Goal: Task Accomplishment & Management: Complete application form

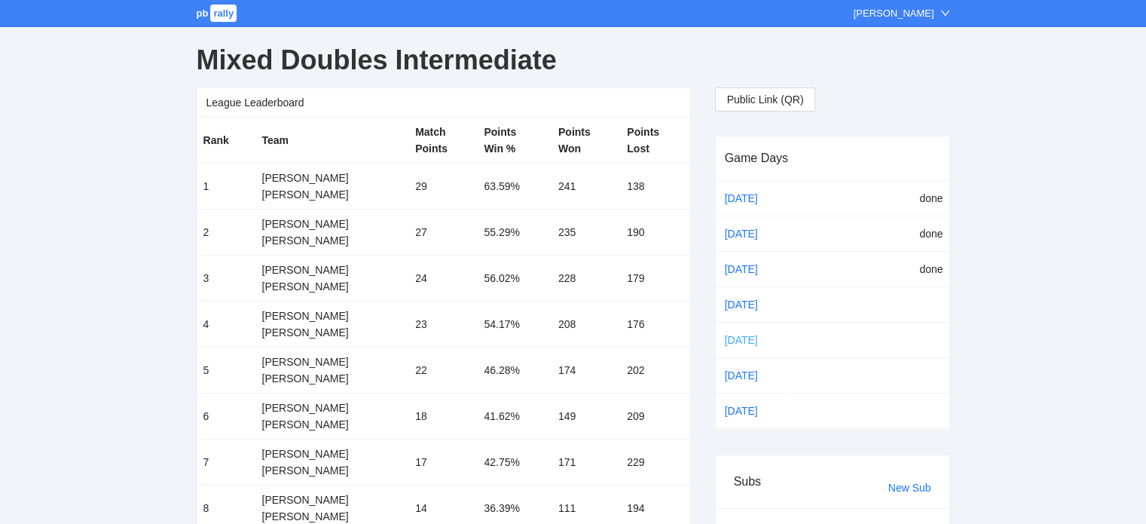
click at [741, 335] on link "Oct 14" at bounding box center [753, 339] width 63 height 23
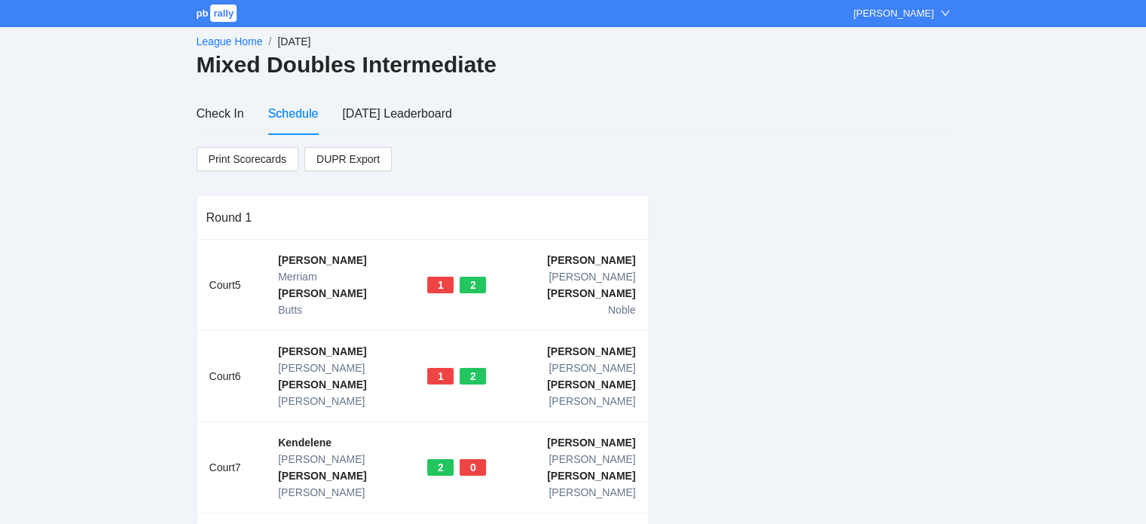
click at [212, 38] on link "League Home" at bounding box center [230, 41] width 66 height 12
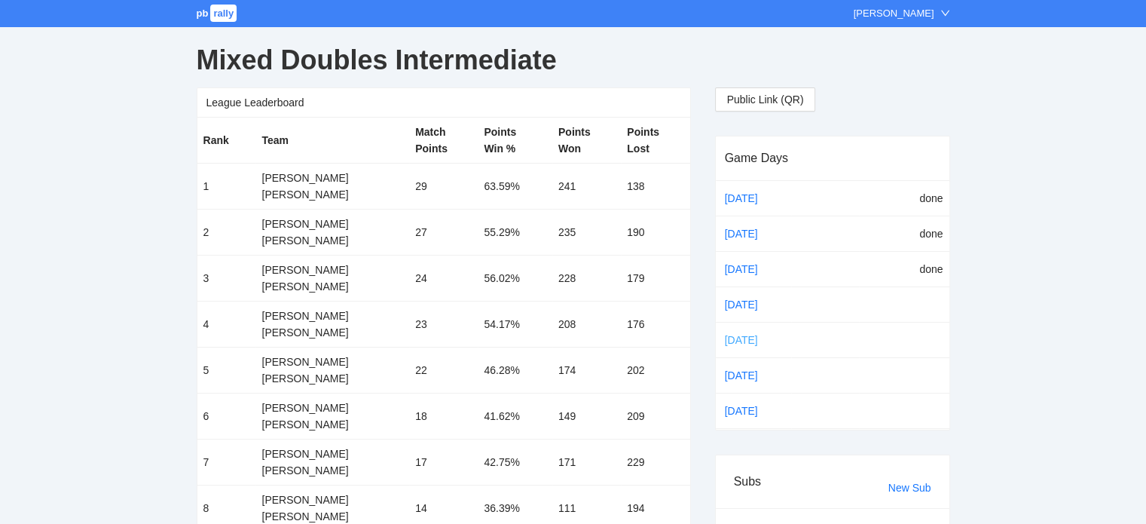
click at [732, 335] on link "Oct 14" at bounding box center [753, 339] width 63 height 23
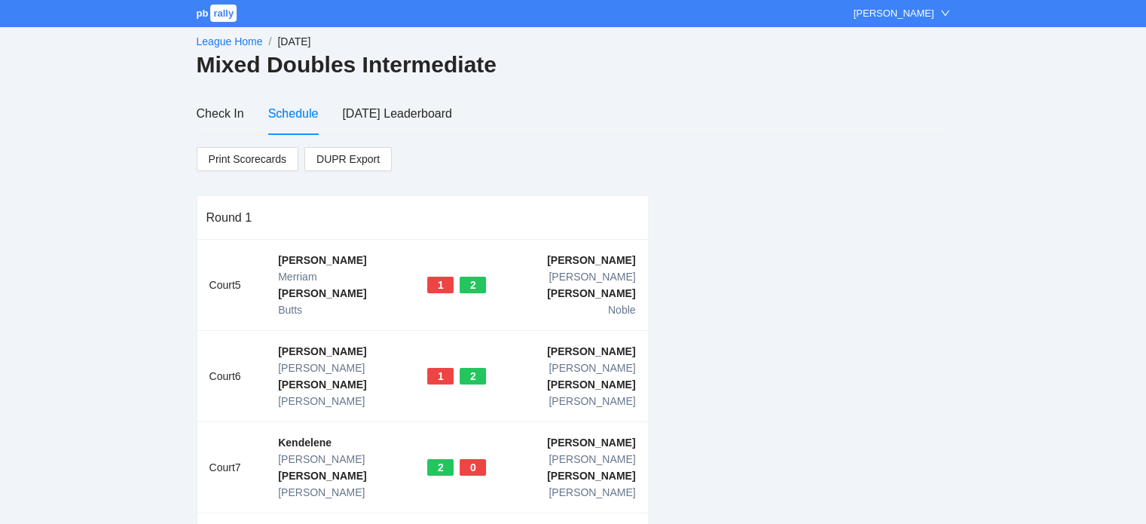
click at [223, 39] on link "League Home" at bounding box center [230, 41] width 66 height 12
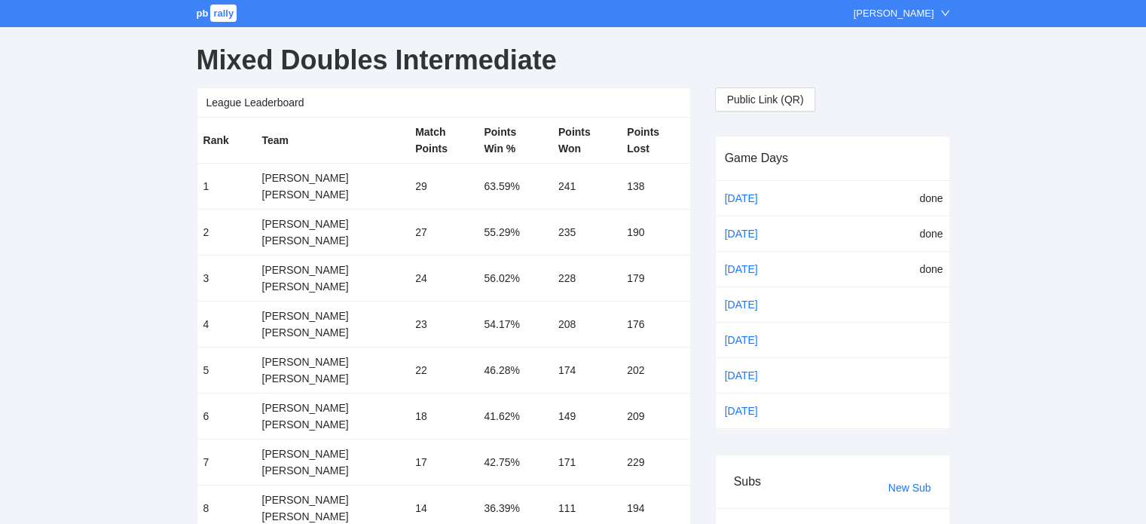
click at [201, 11] on span "pb" at bounding box center [203, 13] width 12 height 11
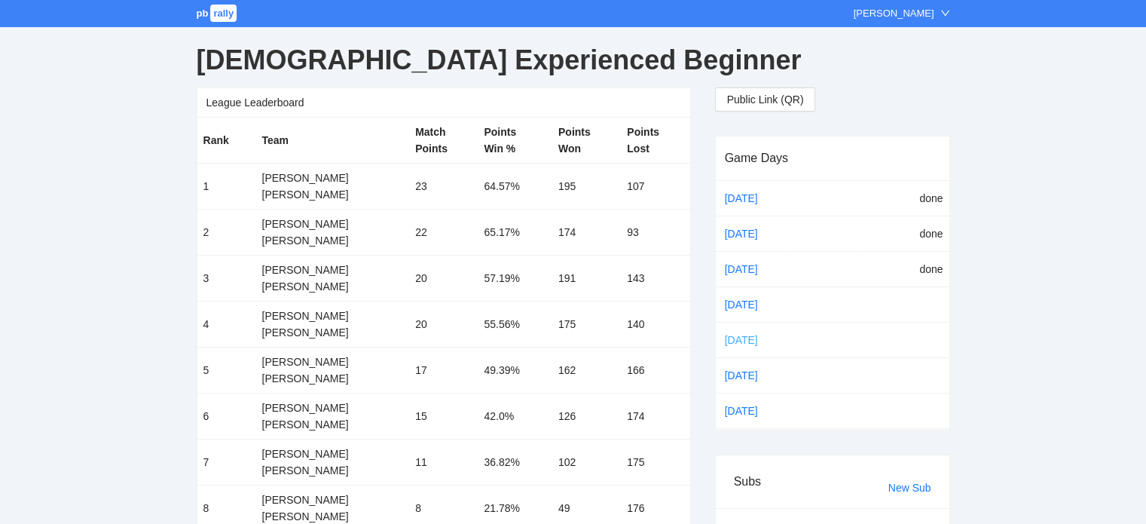
click at [743, 334] on link "[DATE]" at bounding box center [753, 339] width 63 height 23
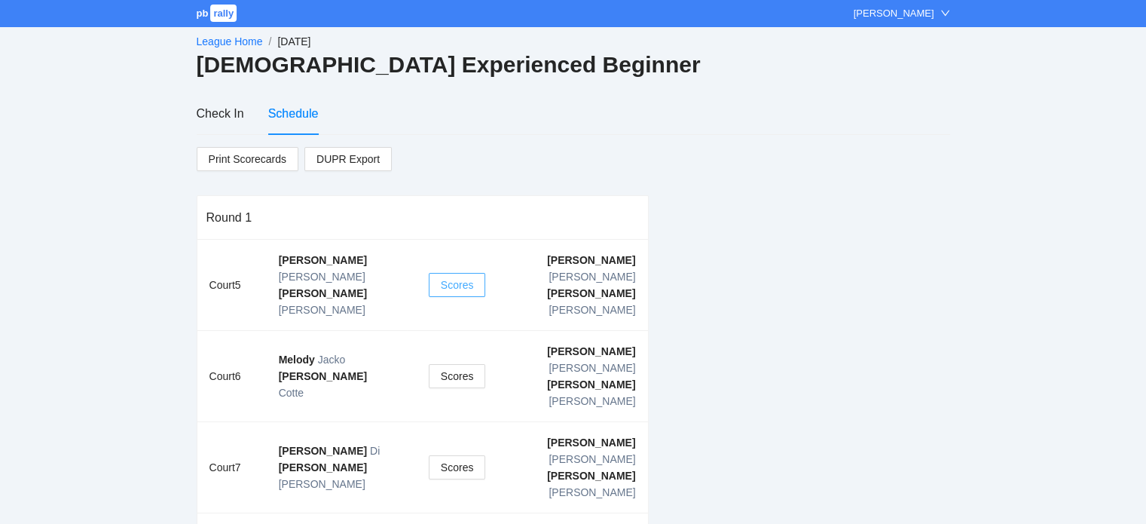
click at [447, 277] on span "Scores" at bounding box center [457, 285] width 33 height 17
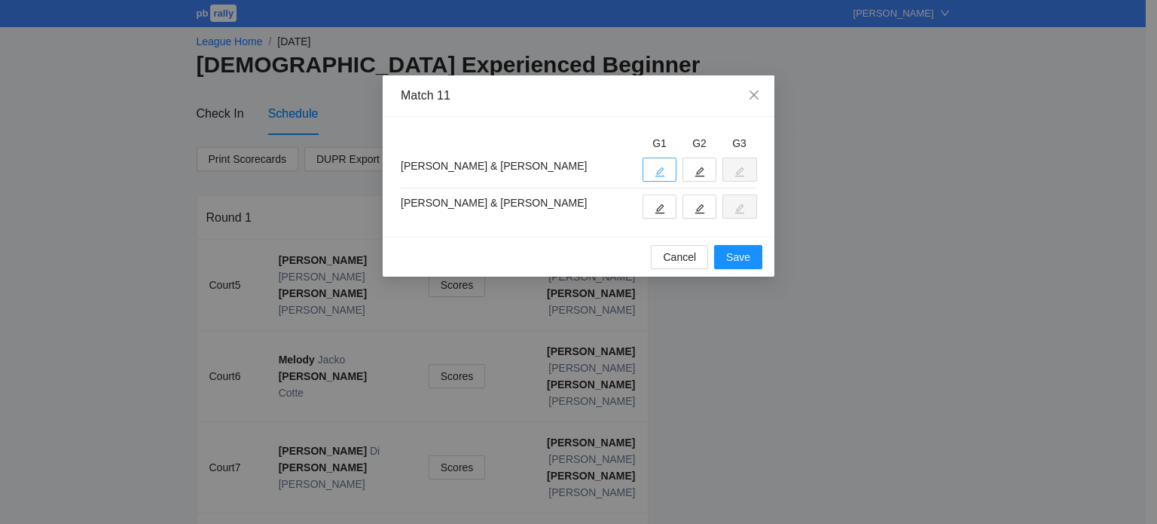
click at [660, 170] on icon "edit" at bounding box center [660, 172] width 11 height 11
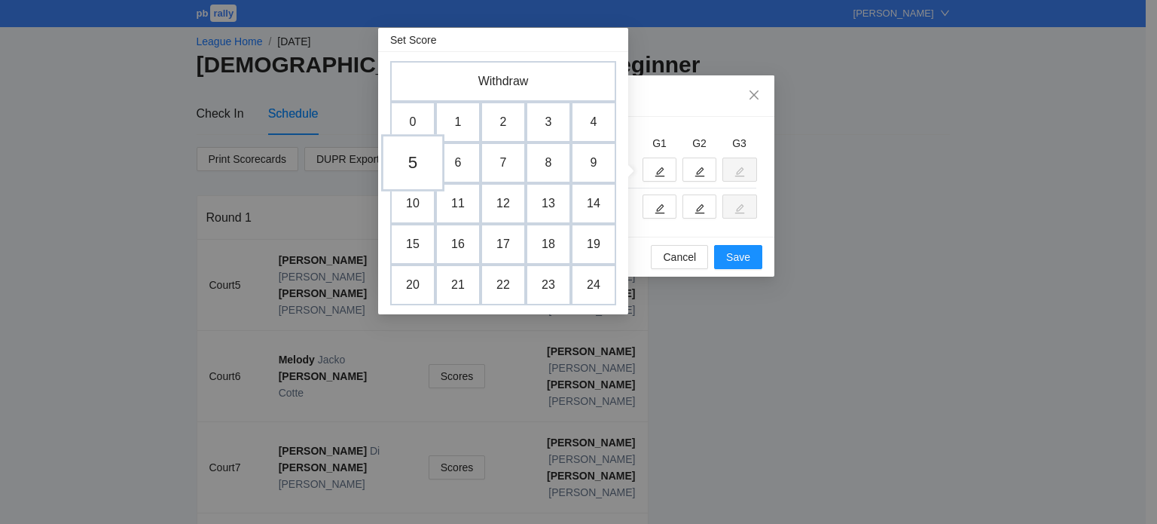
click at [412, 165] on td "5" at bounding box center [412, 162] width 63 height 57
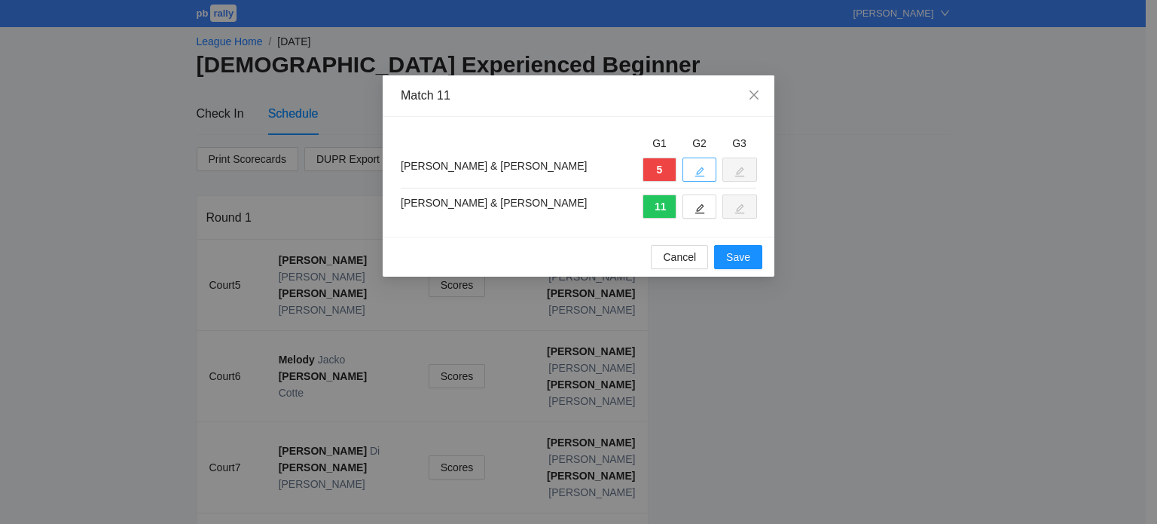
click at [699, 169] on icon "edit" at bounding box center [700, 172] width 10 height 10
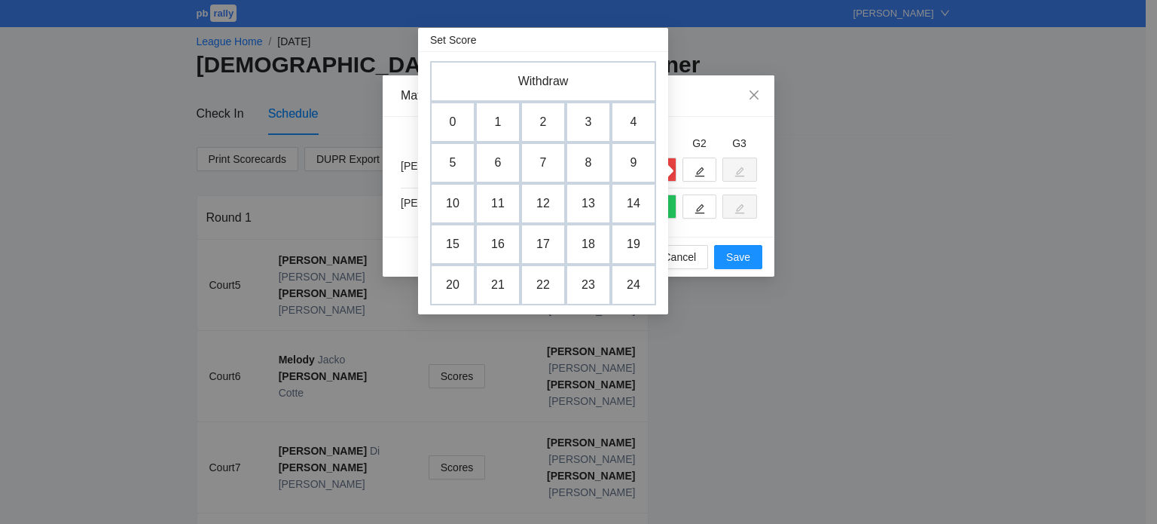
click at [500, 203] on td "11" at bounding box center [497, 203] width 45 height 41
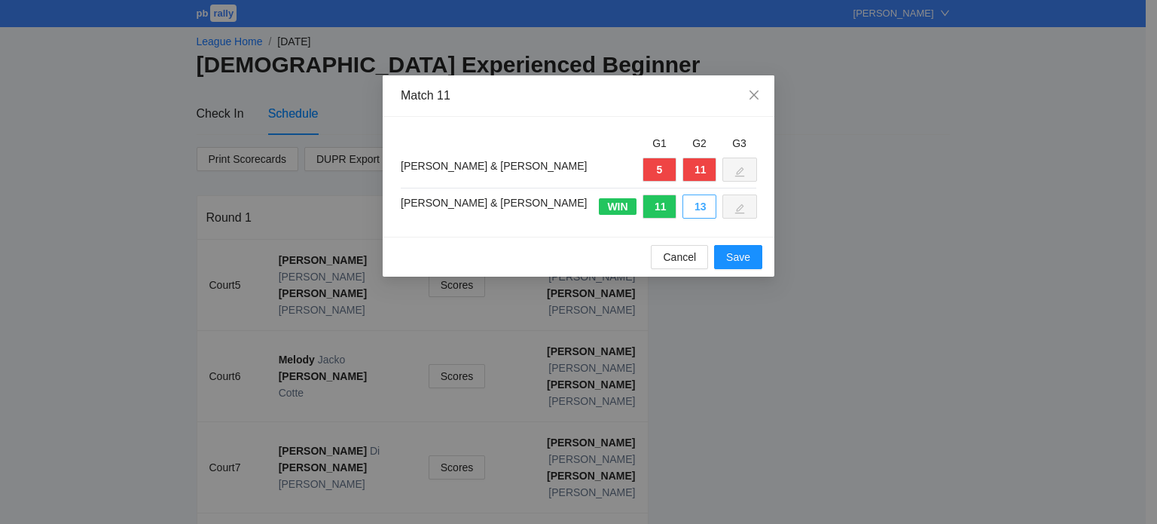
click at [702, 204] on button "13" at bounding box center [700, 206] width 34 height 24
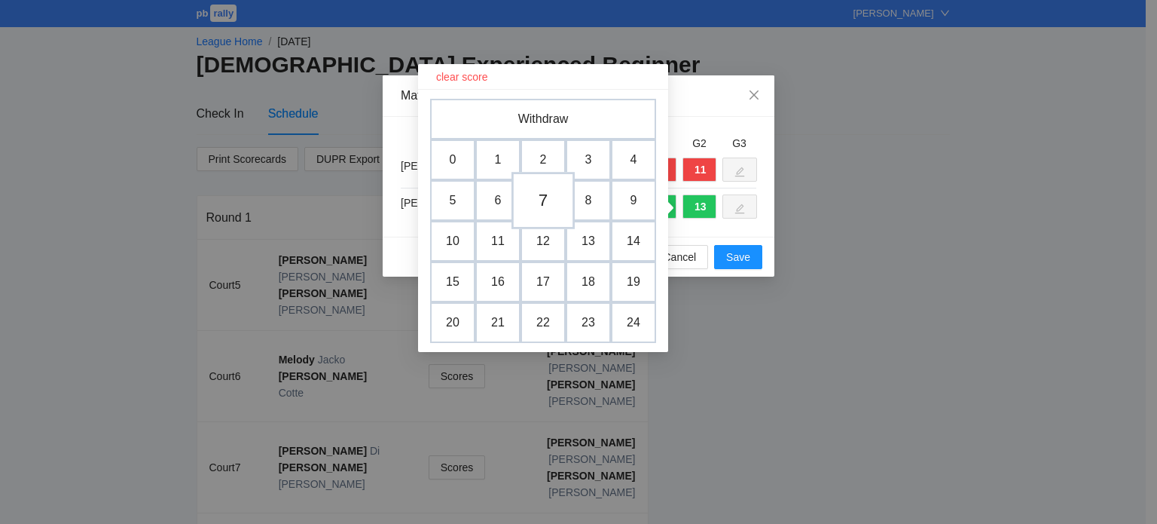
click at [550, 200] on td "7" at bounding box center [543, 200] width 63 height 57
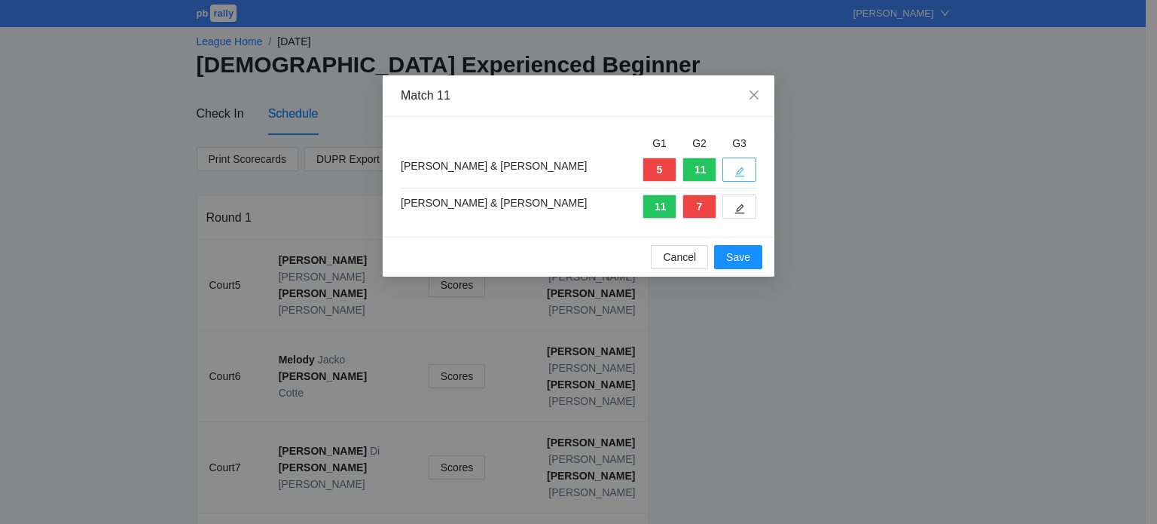
click at [743, 167] on icon "edit" at bounding box center [740, 172] width 11 height 11
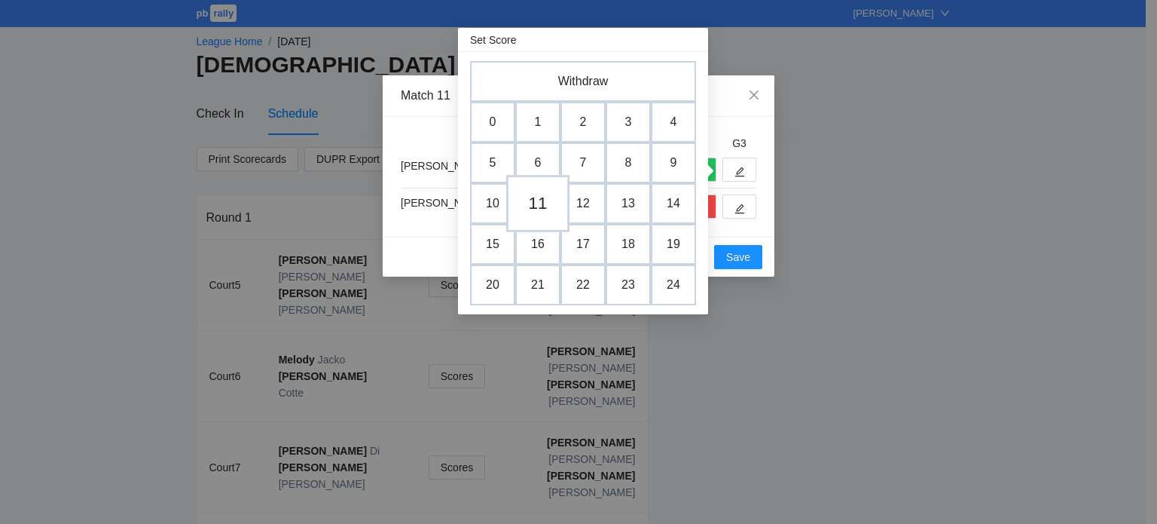
click at [545, 200] on td "11" at bounding box center [537, 203] width 63 height 57
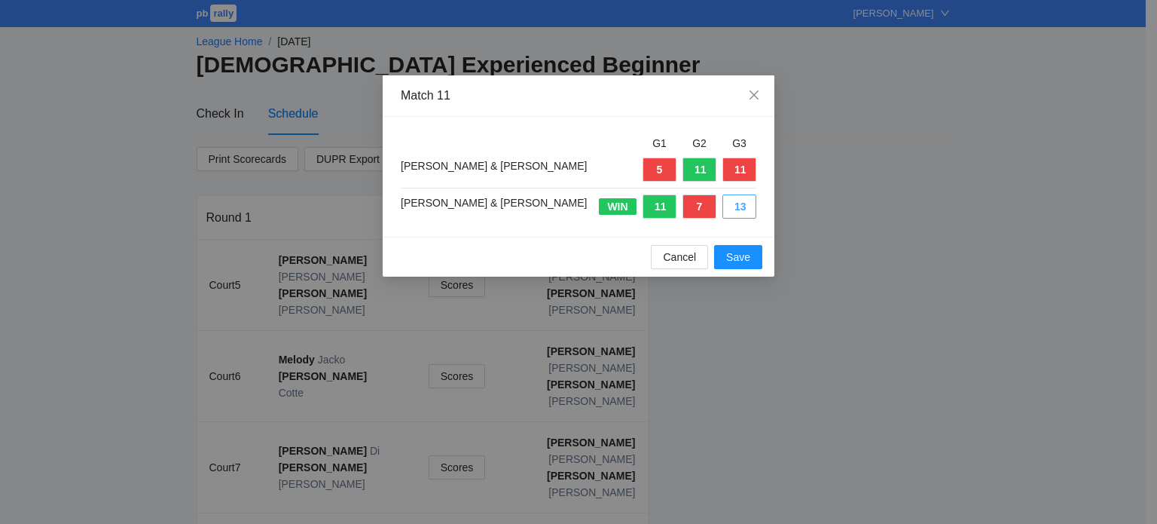
click at [744, 204] on button "13" at bounding box center [740, 206] width 34 height 24
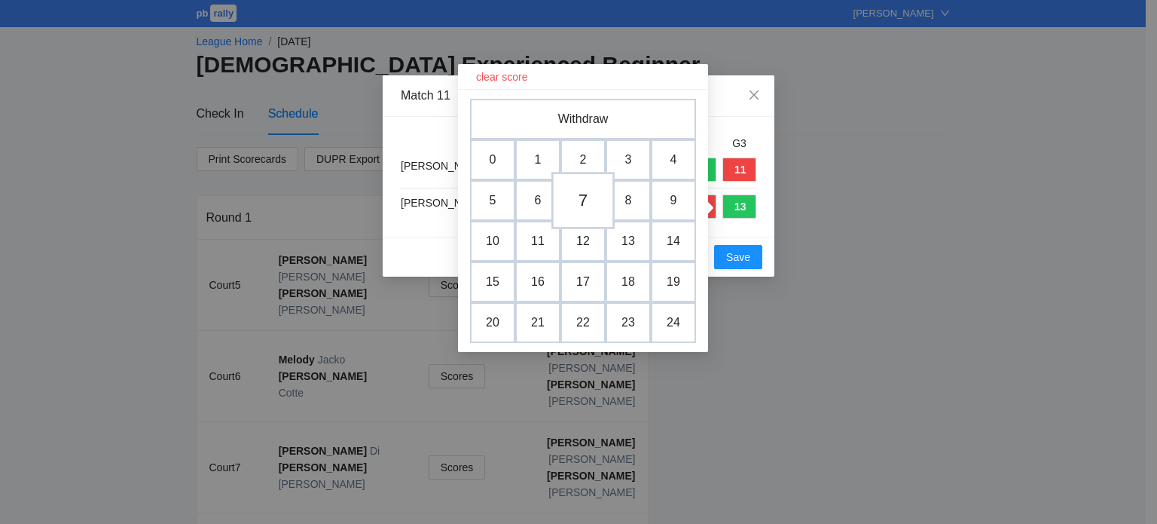
click at [585, 200] on td "7" at bounding box center [583, 200] width 63 height 57
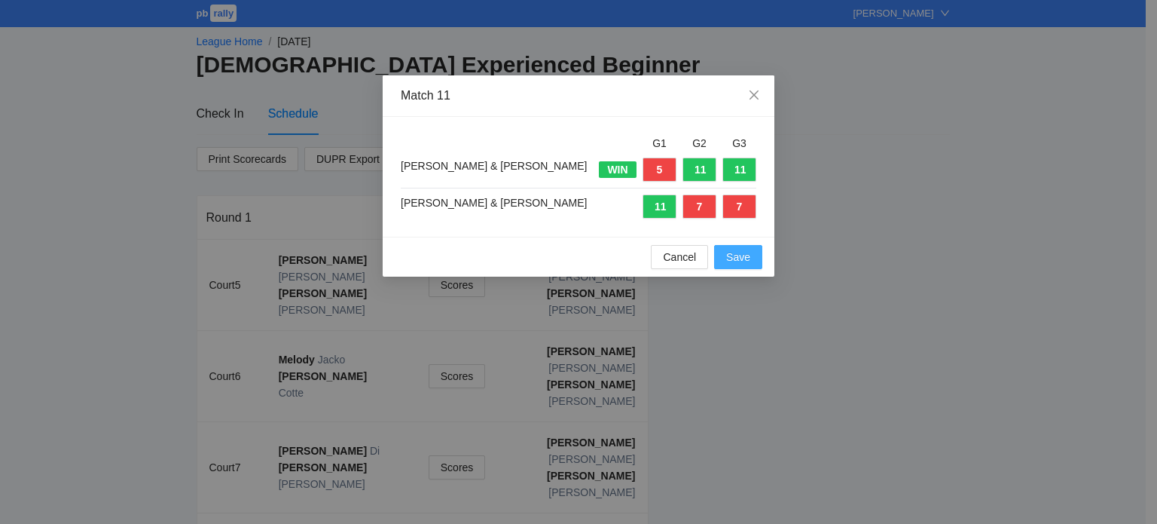
click at [744, 262] on span "Save" at bounding box center [738, 257] width 24 height 17
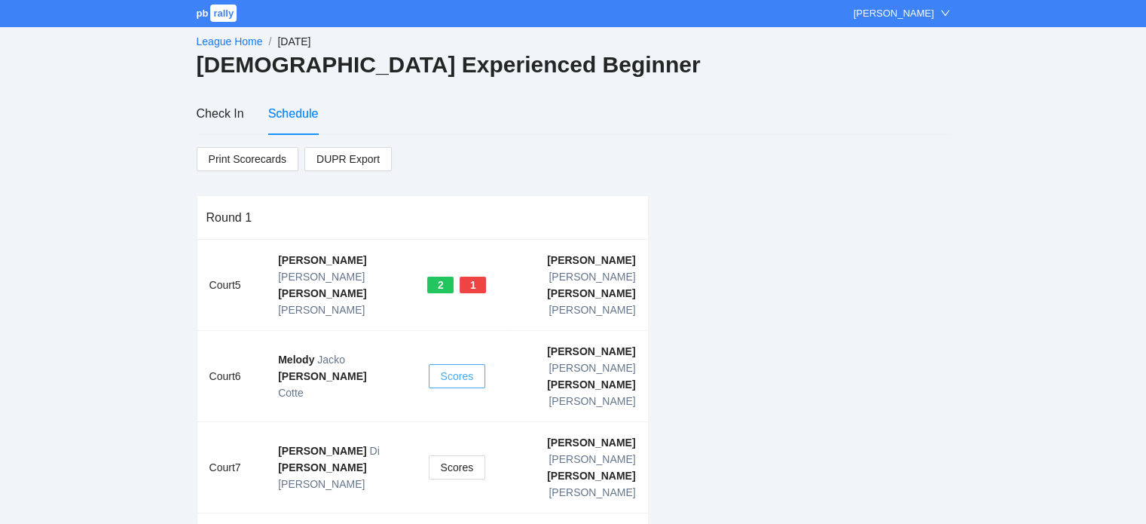
click at [457, 368] on span "Scores" at bounding box center [457, 376] width 33 height 17
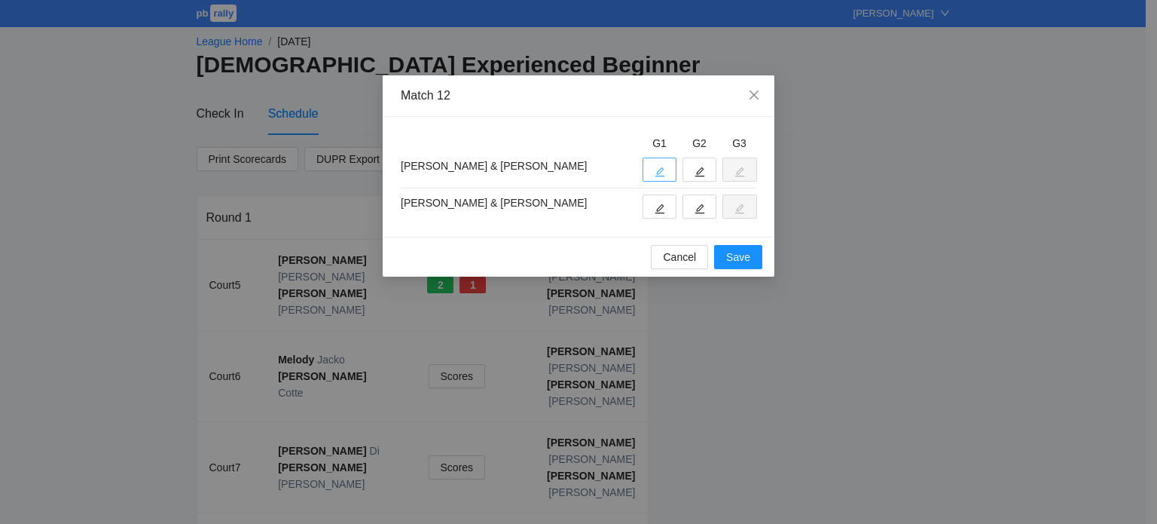
click at [655, 171] on icon "edit" at bounding box center [660, 172] width 11 height 11
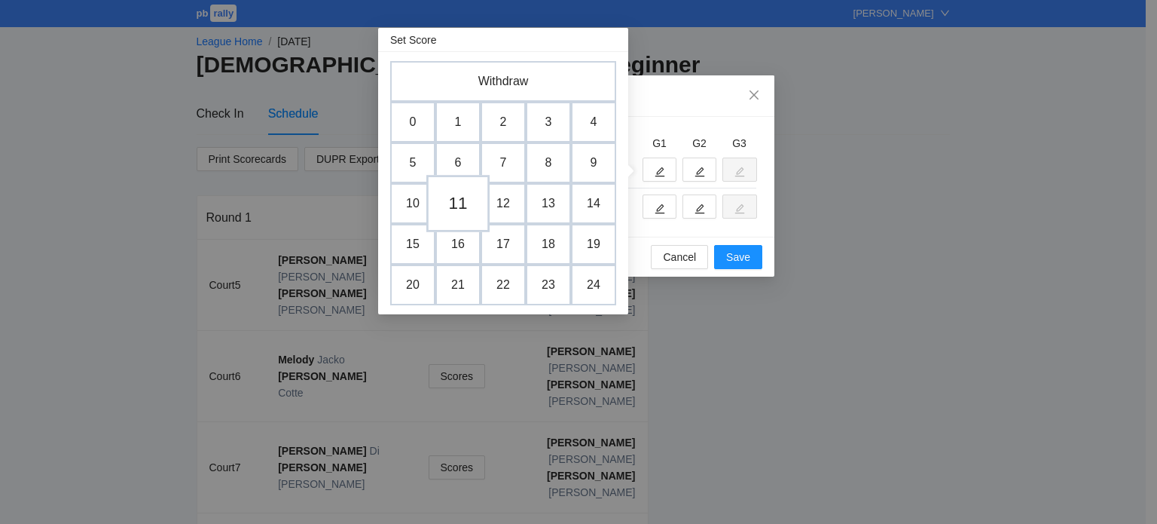
click at [458, 201] on td "11" at bounding box center [457, 203] width 63 height 57
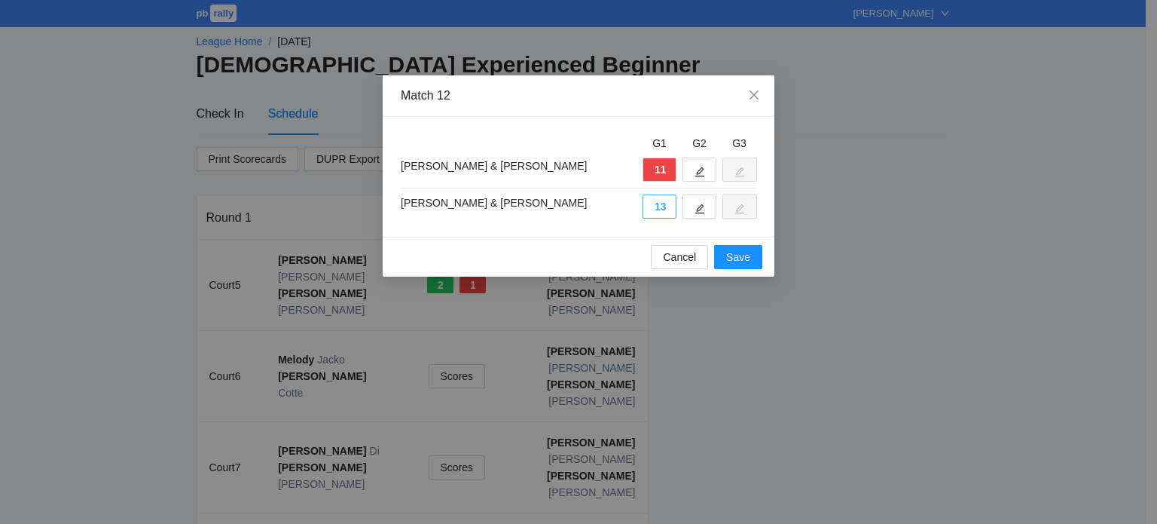
click at [665, 209] on button "13" at bounding box center [660, 206] width 34 height 24
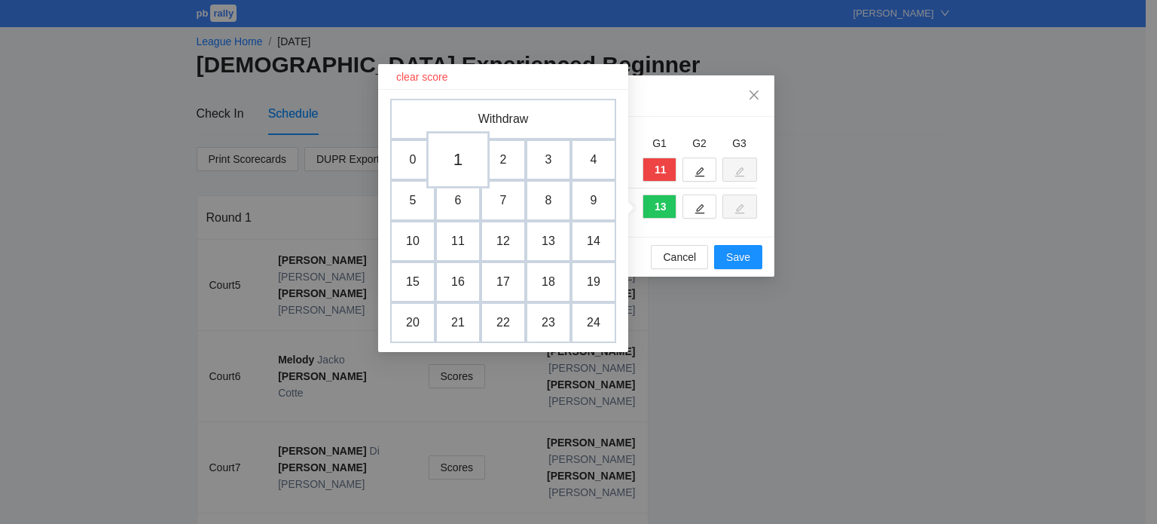
click at [461, 168] on td "1" at bounding box center [457, 159] width 63 height 57
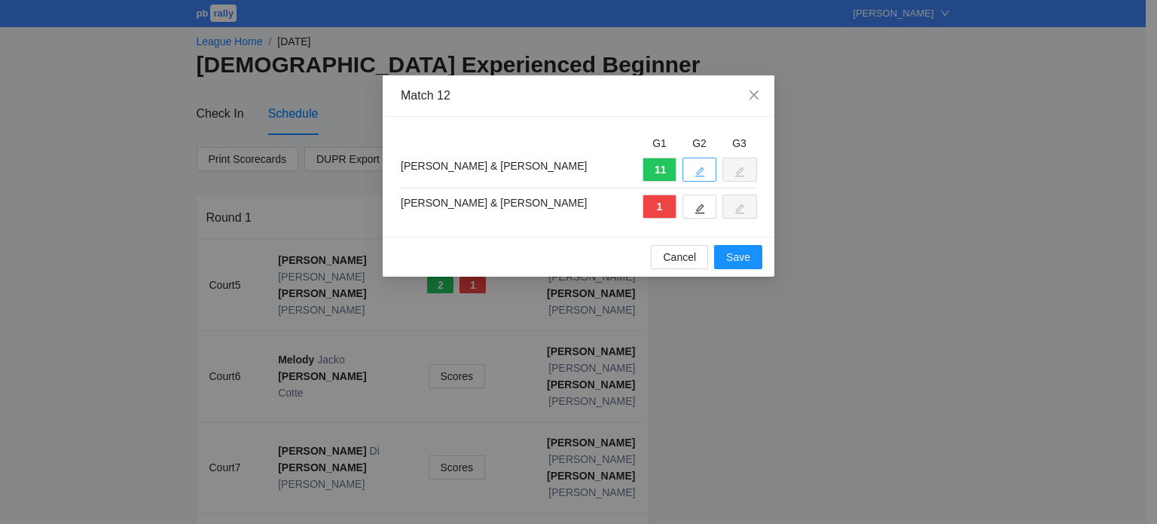
click at [701, 171] on icon "edit" at bounding box center [700, 172] width 11 height 11
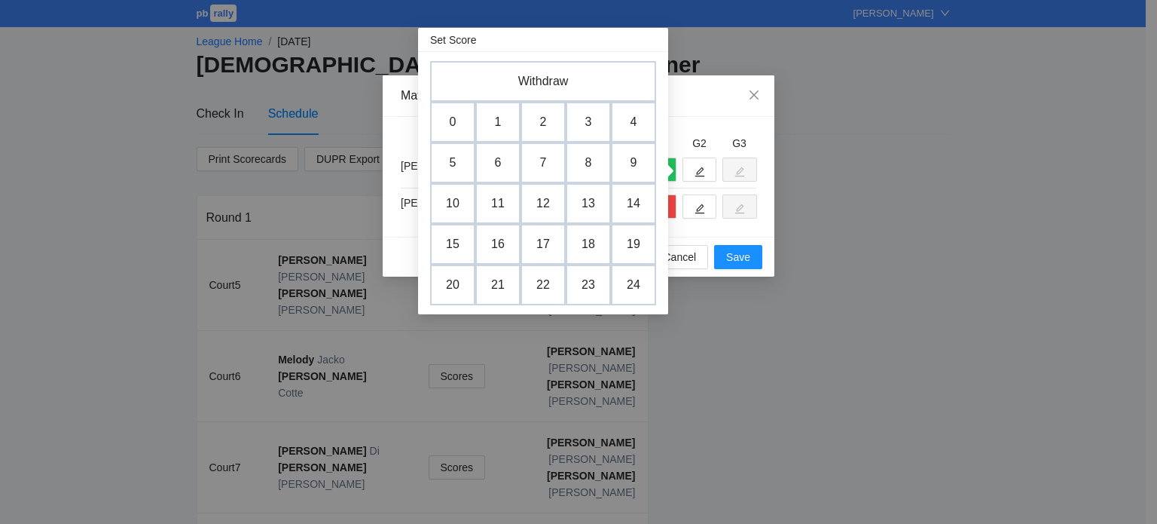
click at [709, 103] on div "Match 12" at bounding box center [579, 95] width 392 height 41
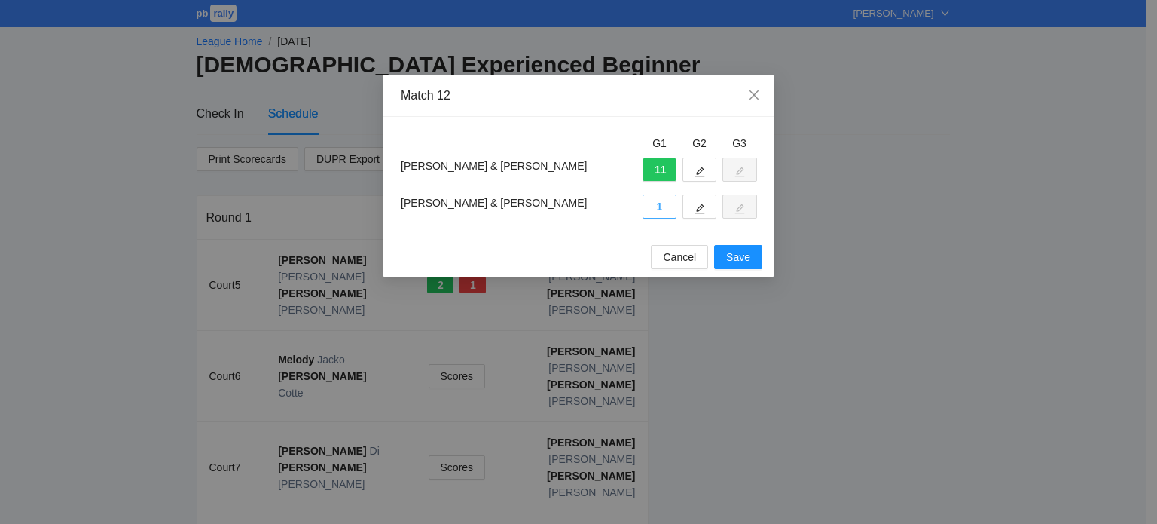
click at [654, 204] on button "1" at bounding box center [660, 206] width 34 height 24
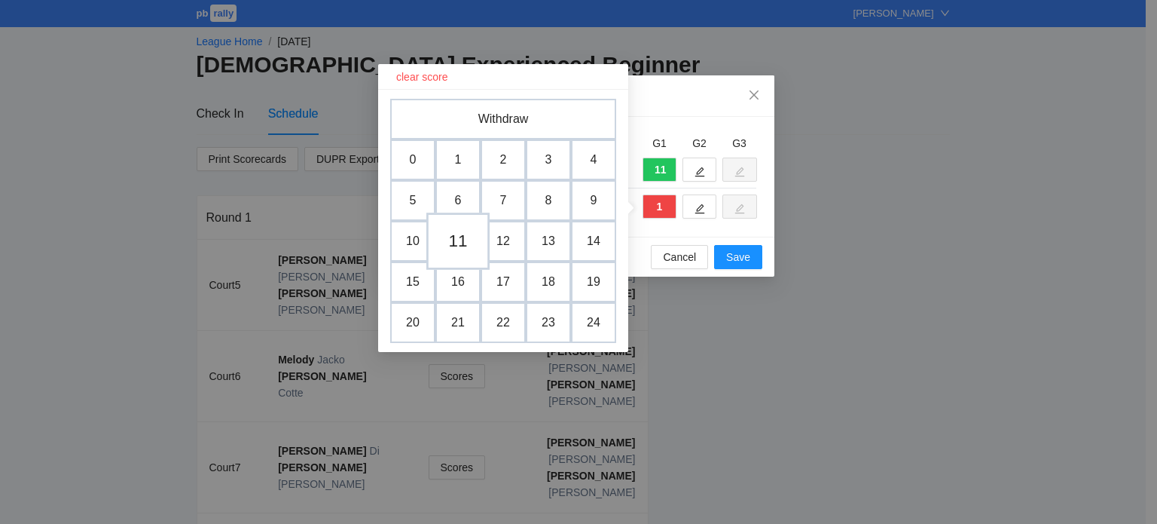
click at [467, 242] on td "11" at bounding box center [457, 240] width 63 height 57
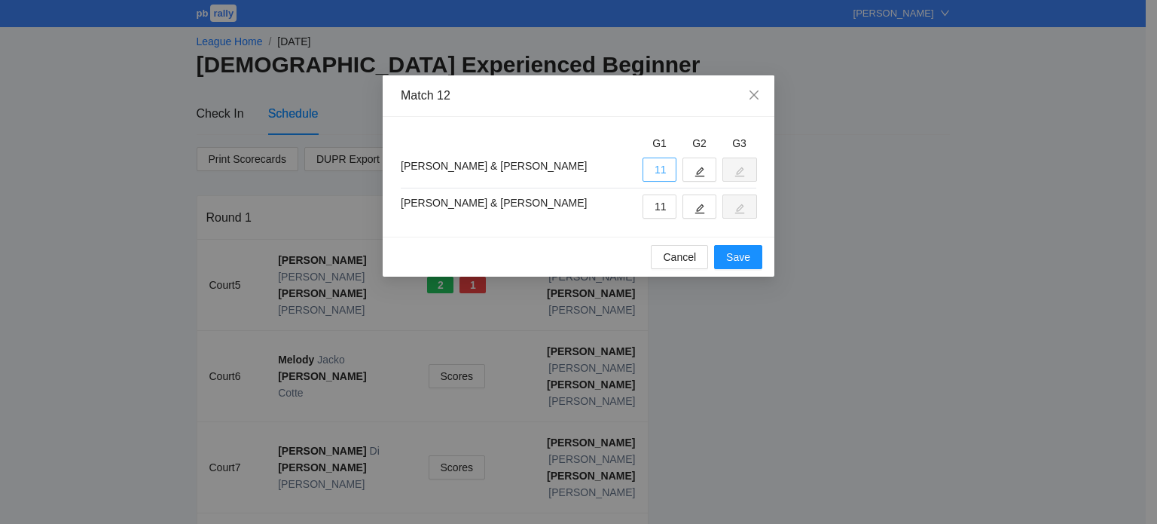
click at [652, 168] on button "11" at bounding box center [660, 169] width 34 height 24
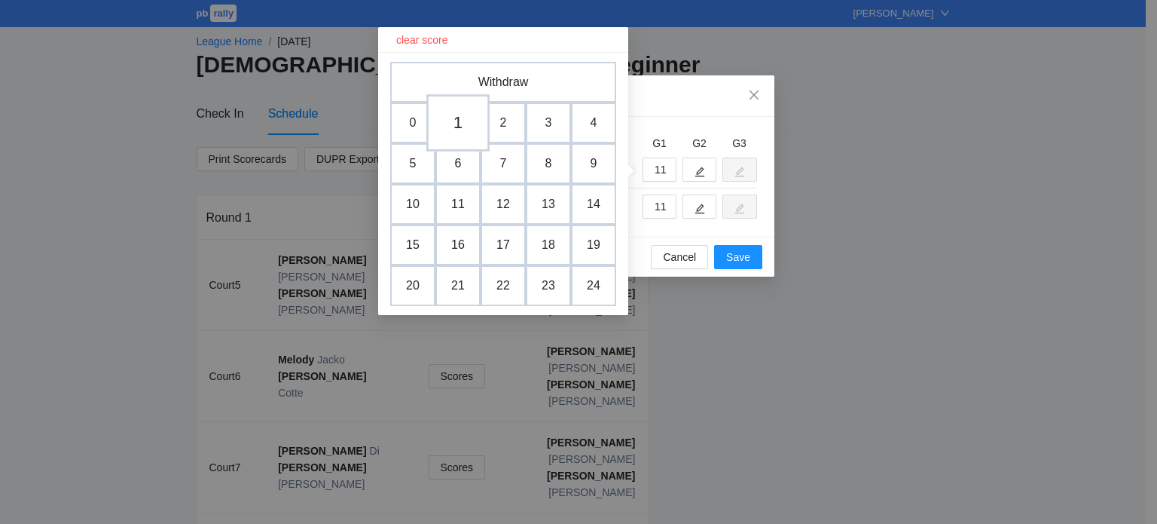
click at [455, 118] on td "1" at bounding box center [457, 122] width 63 height 57
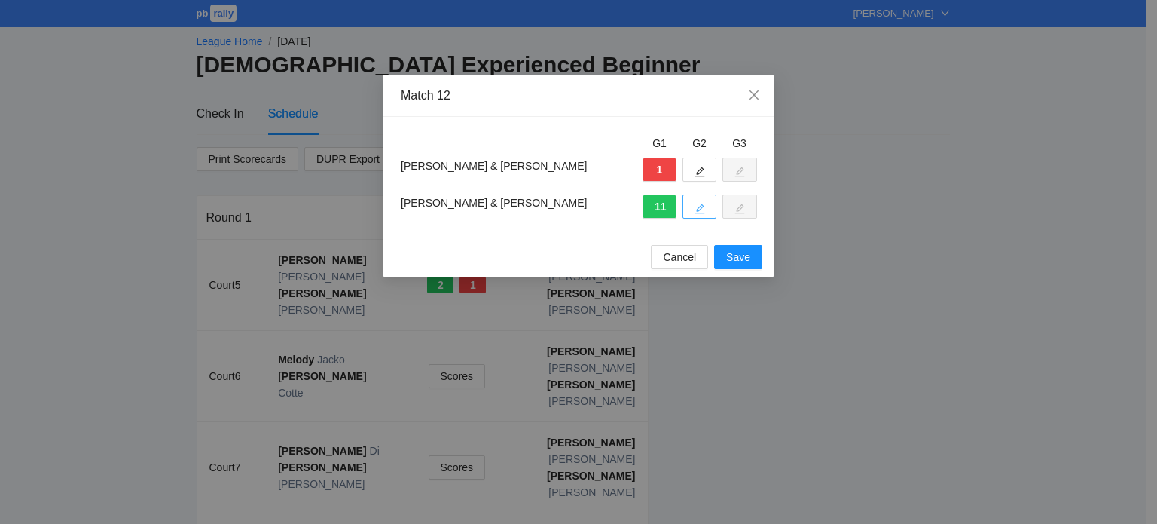
click at [698, 208] on icon "edit" at bounding box center [700, 208] width 11 height 11
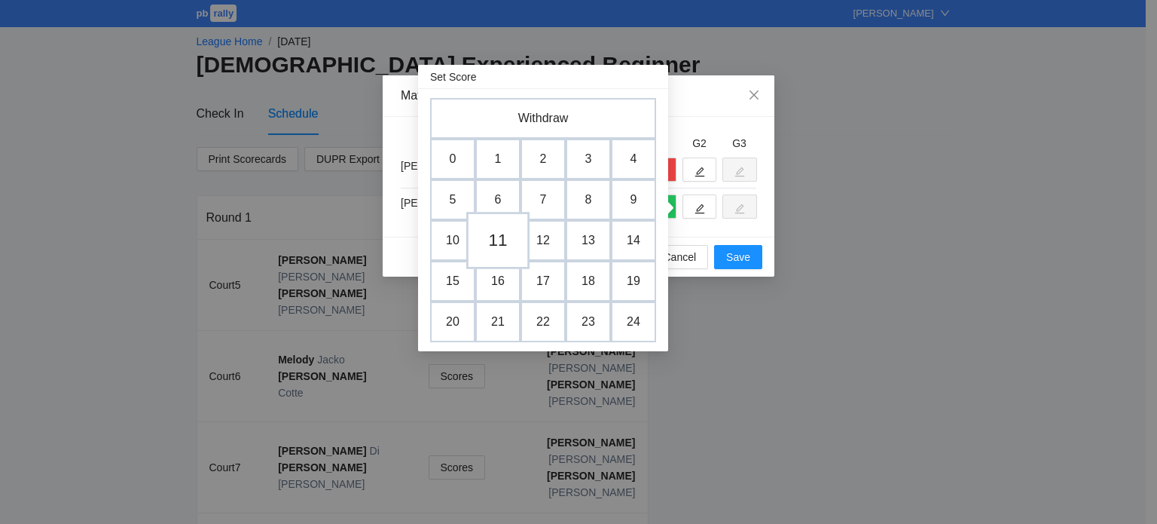
click at [503, 237] on td "11" at bounding box center [497, 240] width 63 height 57
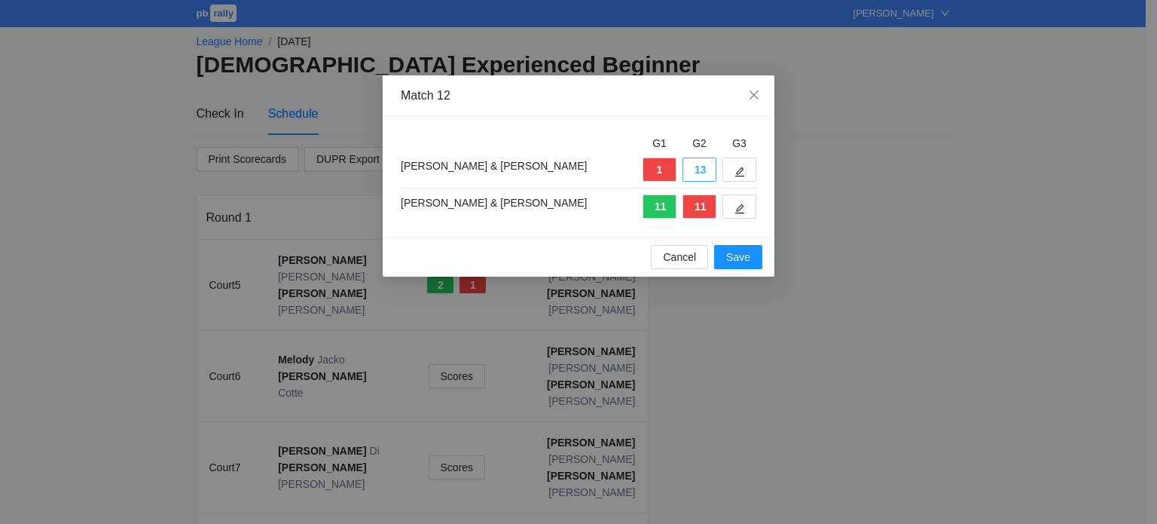
click at [697, 172] on button "13" at bounding box center [700, 169] width 34 height 24
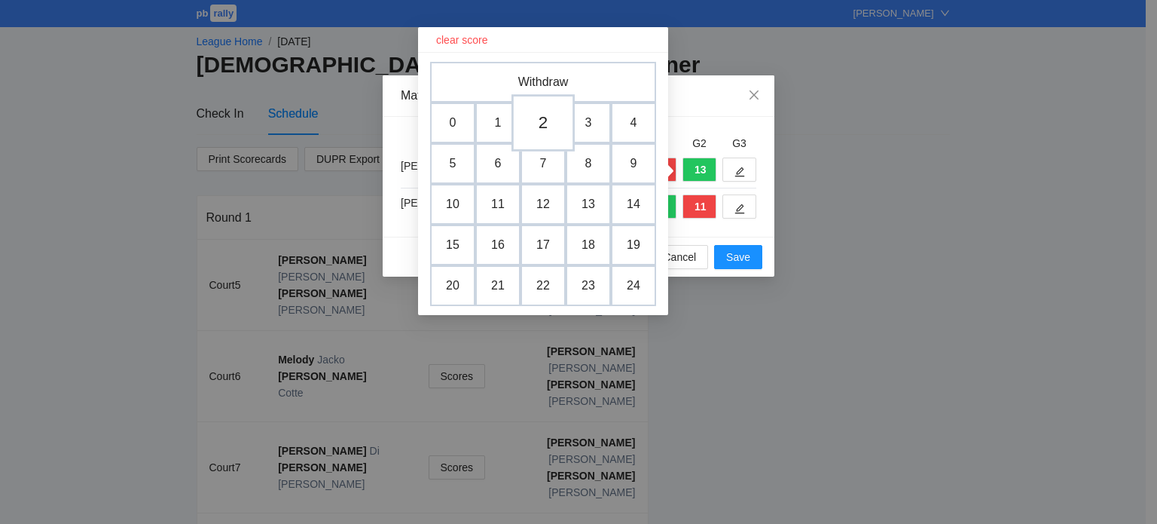
click at [539, 127] on td "2" at bounding box center [543, 122] width 63 height 57
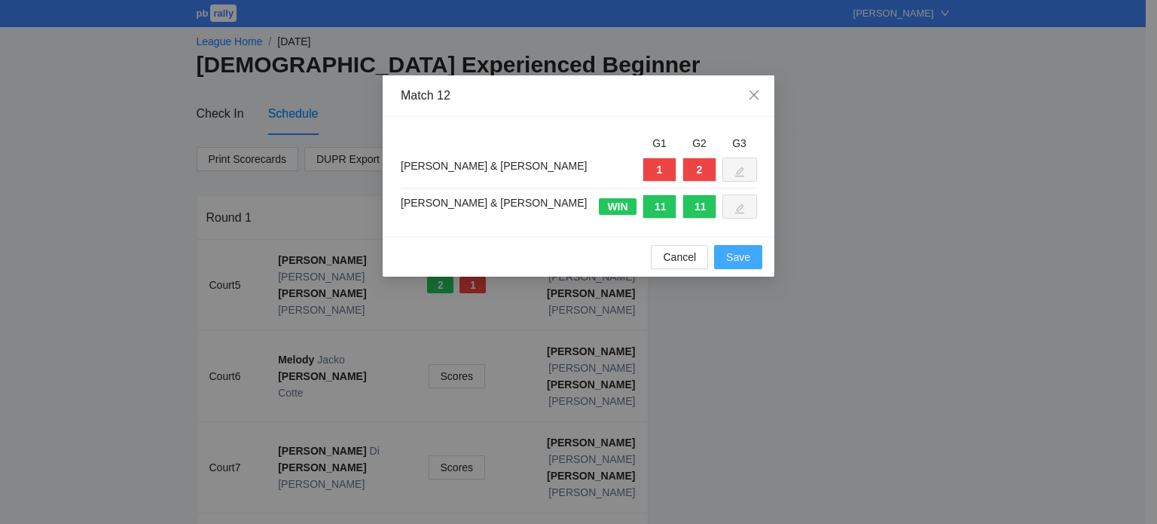
click at [739, 263] on span "Save" at bounding box center [738, 257] width 24 height 17
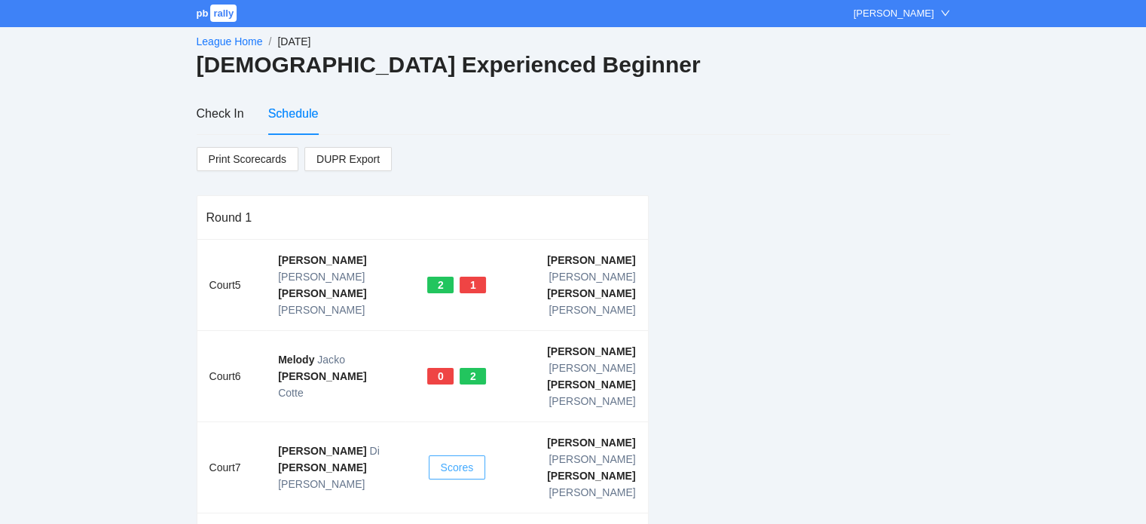
click at [448, 459] on span "Scores" at bounding box center [457, 467] width 33 height 17
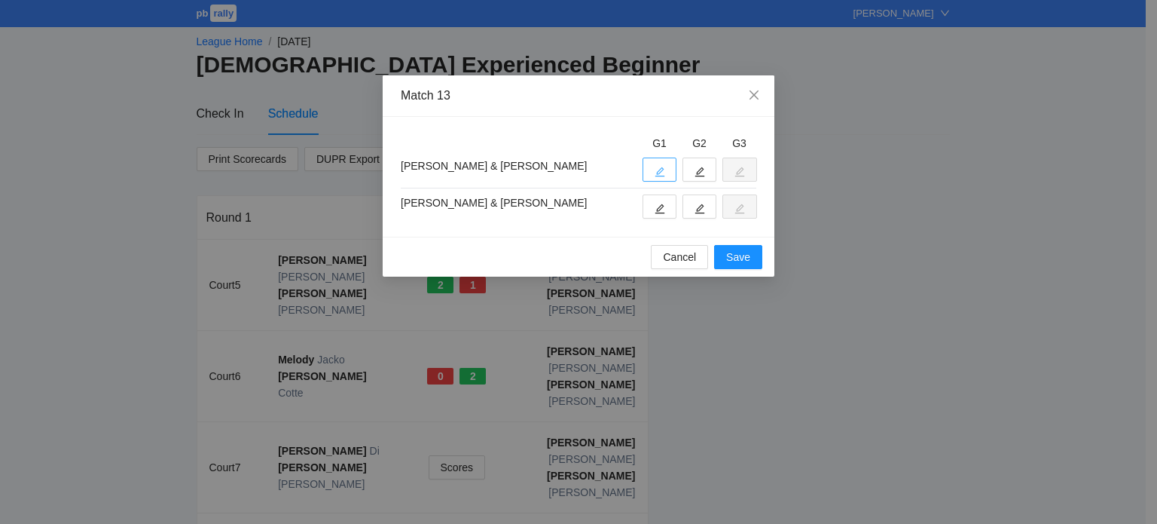
click at [663, 171] on icon "edit" at bounding box center [660, 172] width 11 height 11
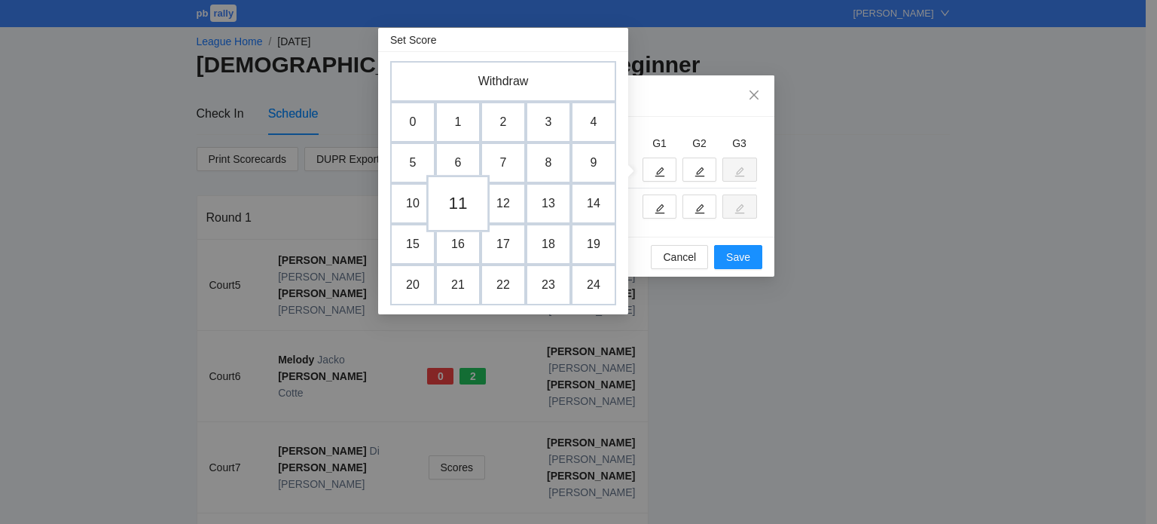
click at [459, 201] on td "11" at bounding box center [457, 203] width 63 height 57
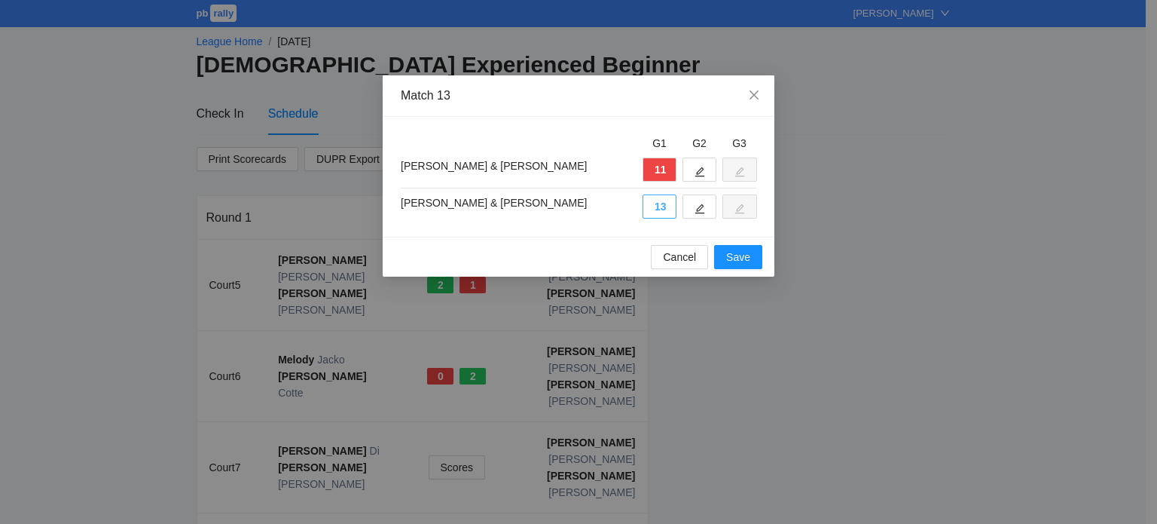
click at [651, 206] on button "13" at bounding box center [660, 206] width 34 height 24
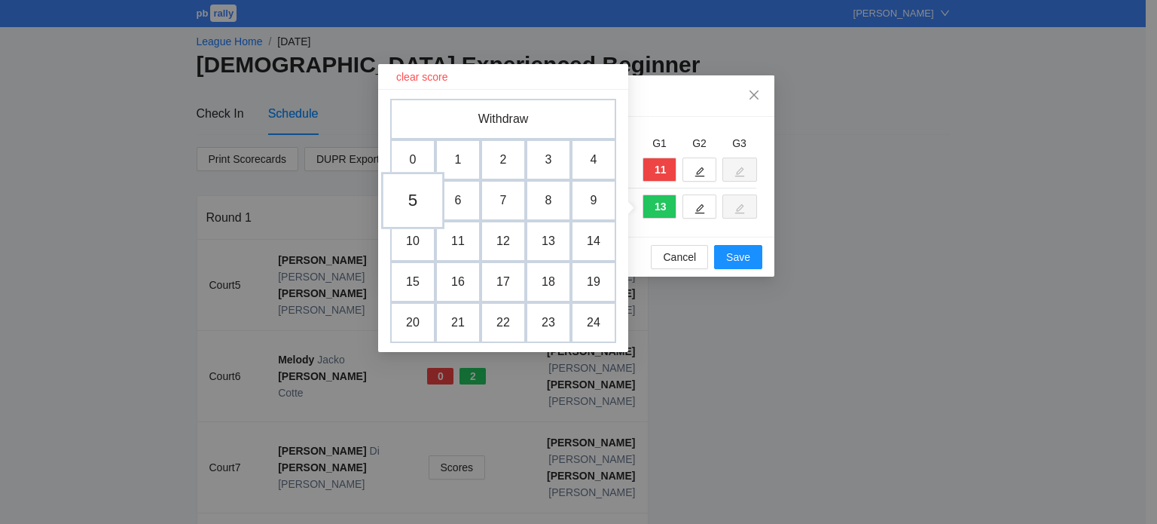
click at [413, 204] on td "5" at bounding box center [412, 200] width 63 height 57
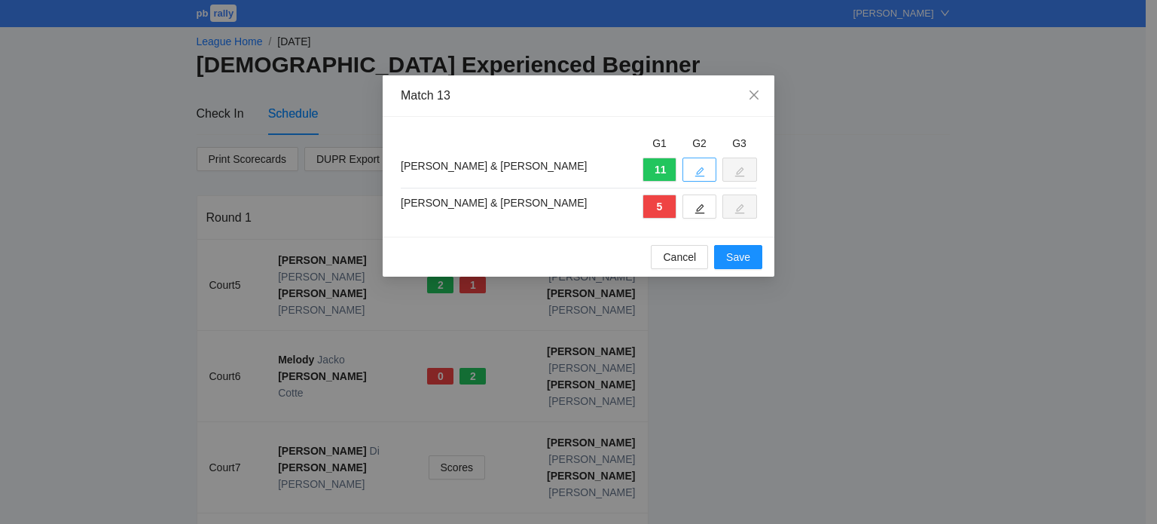
click at [688, 173] on button "button" at bounding box center [700, 169] width 34 height 24
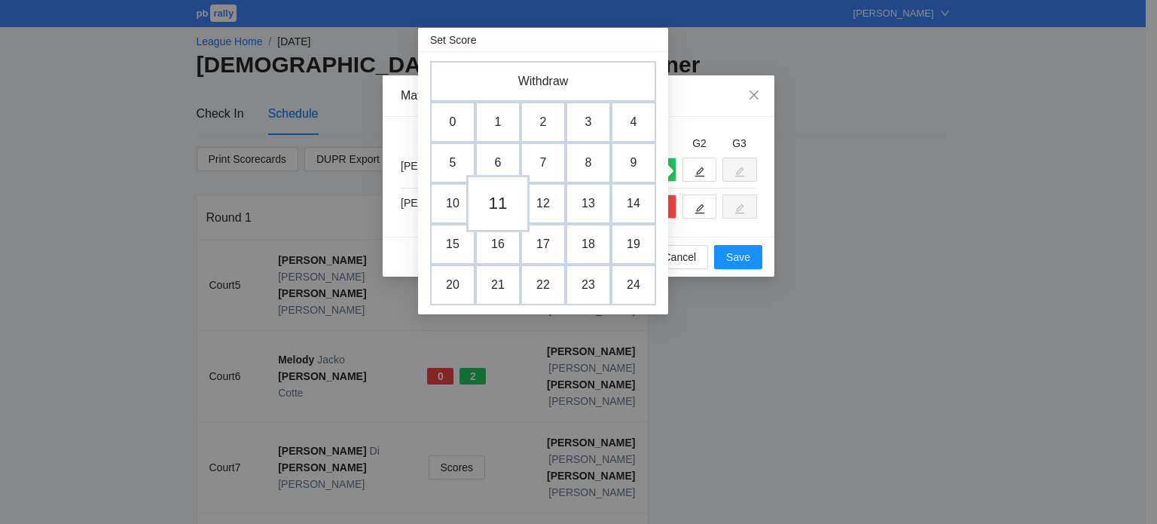
click at [503, 200] on td "11" at bounding box center [497, 203] width 63 height 57
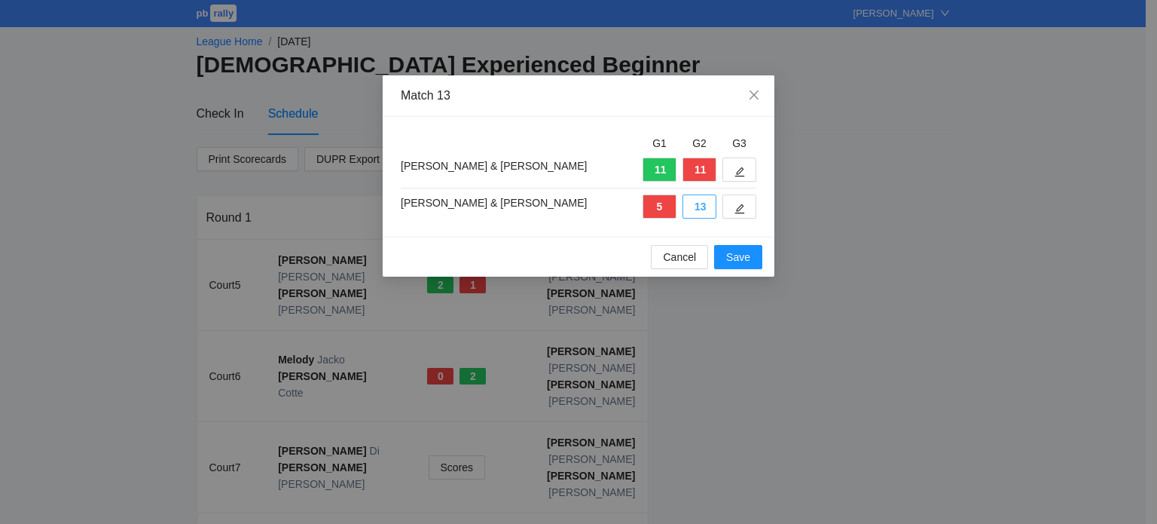
click at [699, 206] on button "13" at bounding box center [700, 206] width 34 height 24
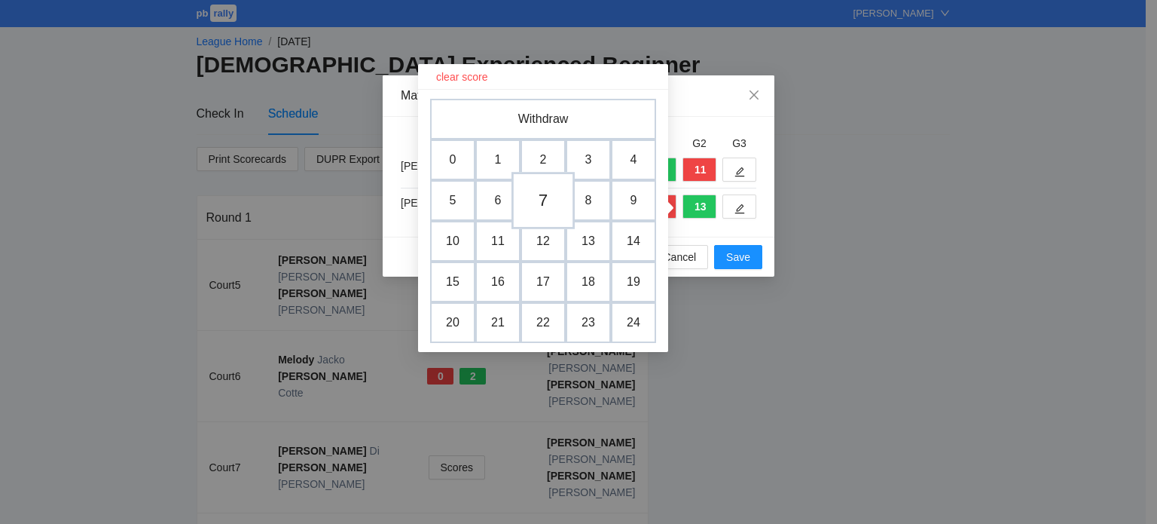
click at [545, 199] on td "7" at bounding box center [543, 200] width 63 height 57
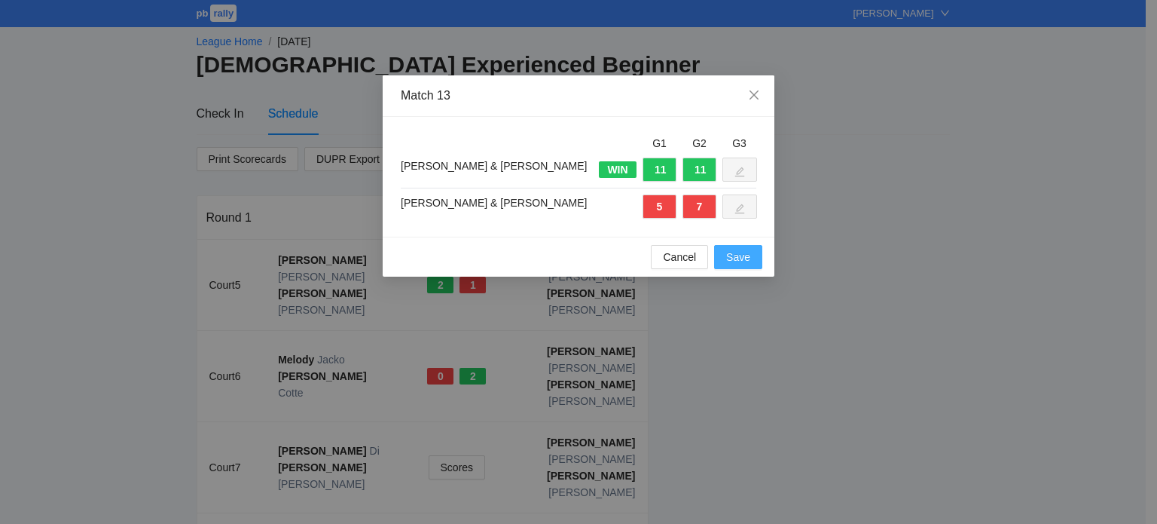
click at [728, 254] on span "Save" at bounding box center [738, 257] width 24 height 17
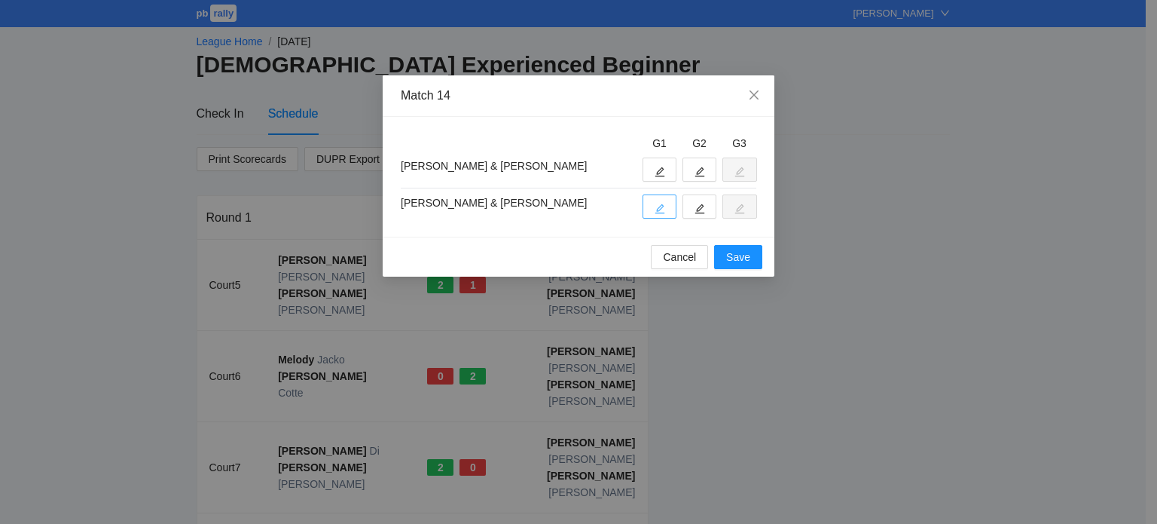
click at [662, 204] on icon "edit" at bounding box center [660, 209] width 10 height 10
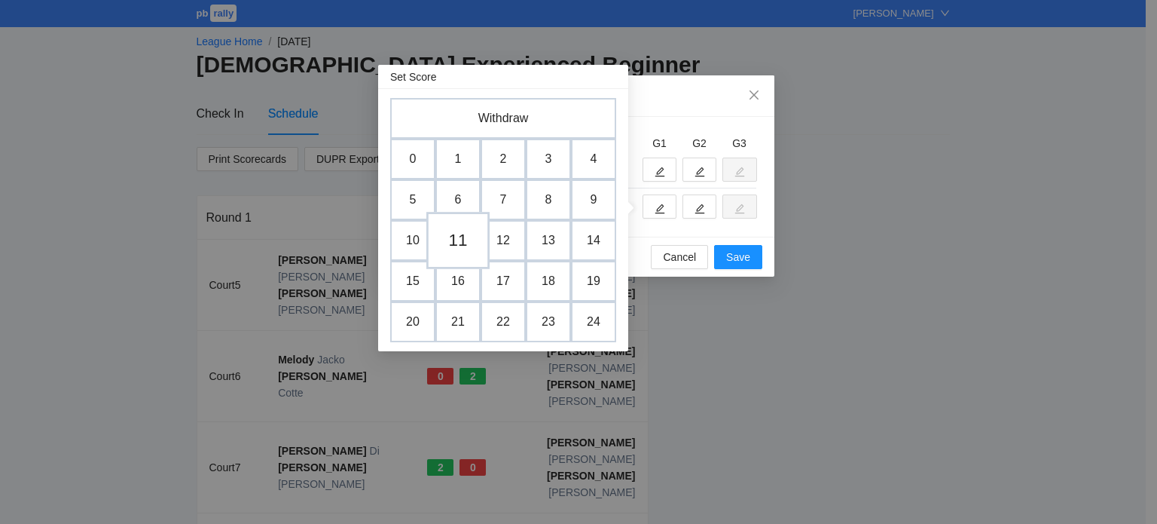
click at [460, 238] on td "11" at bounding box center [457, 240] width 63 height 57
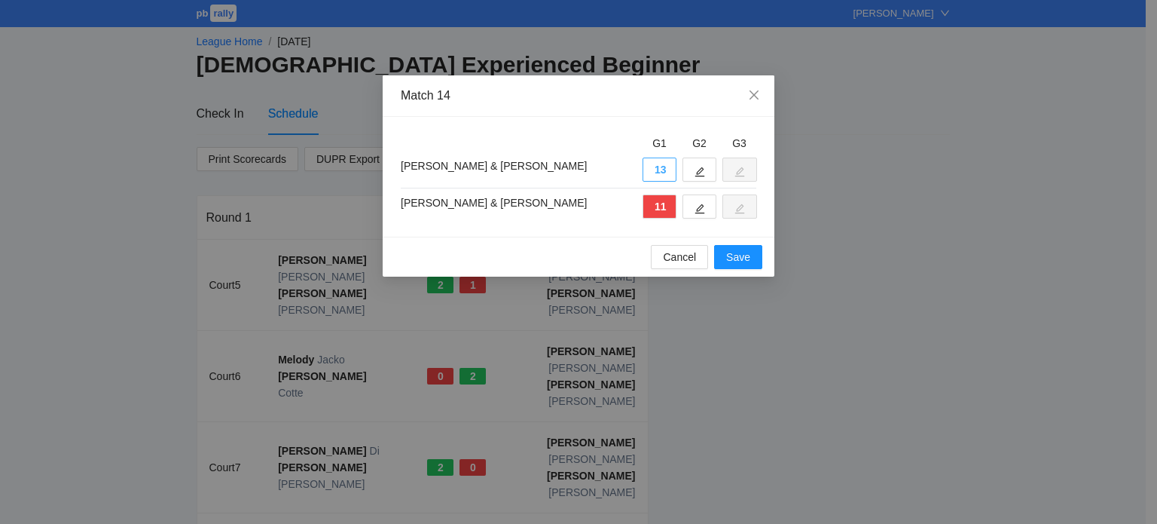
click at [663, 168] on button "13" at bounding box center [660, 169] width 34 height 24
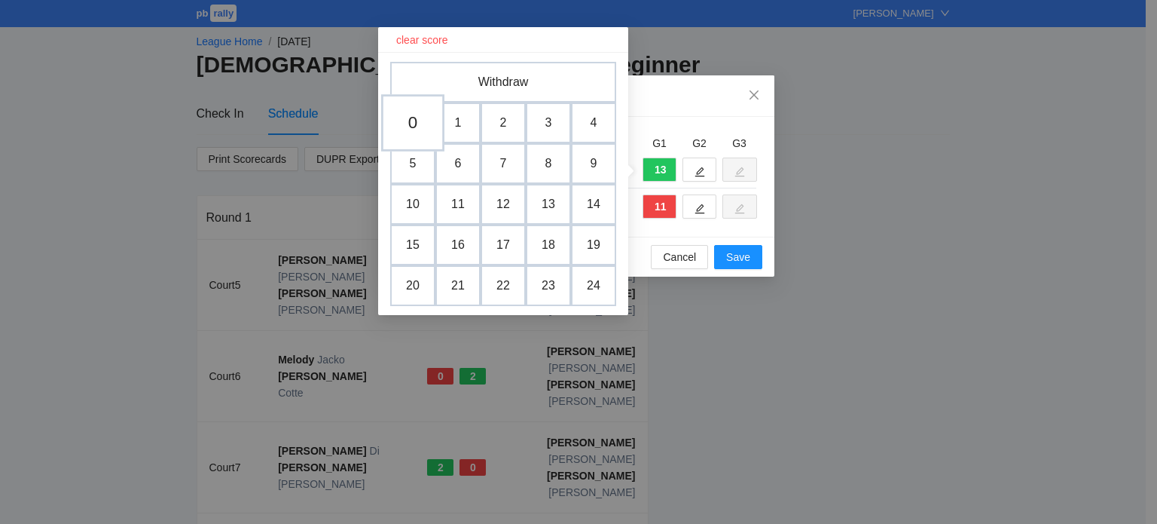
click at [409, 126] on td "0" at bounding box center [412, 122] width 63 height 57
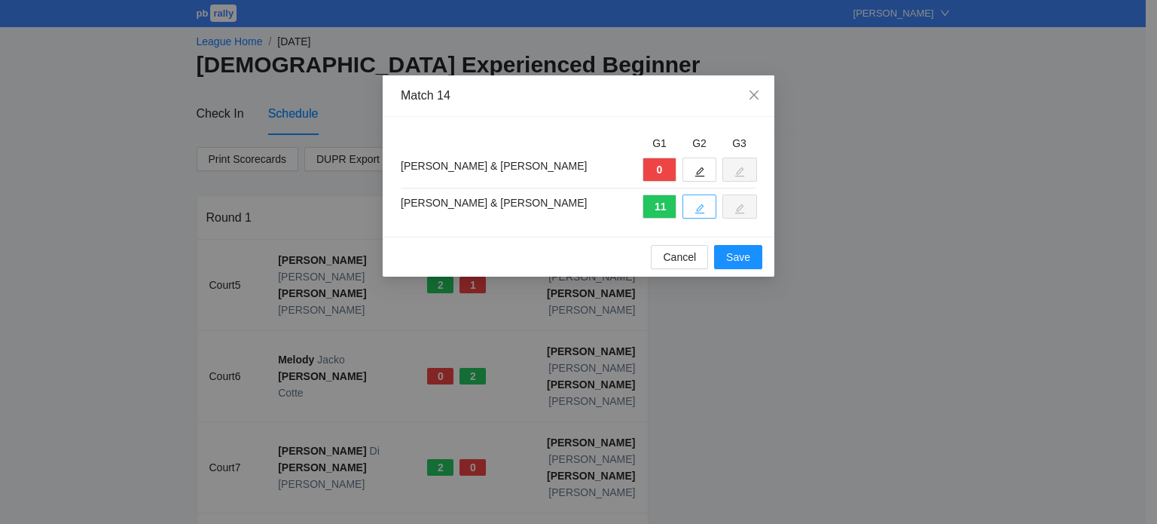
click at [693, 206] on button "button" at bounding box center [700, 206] width 34 height 24
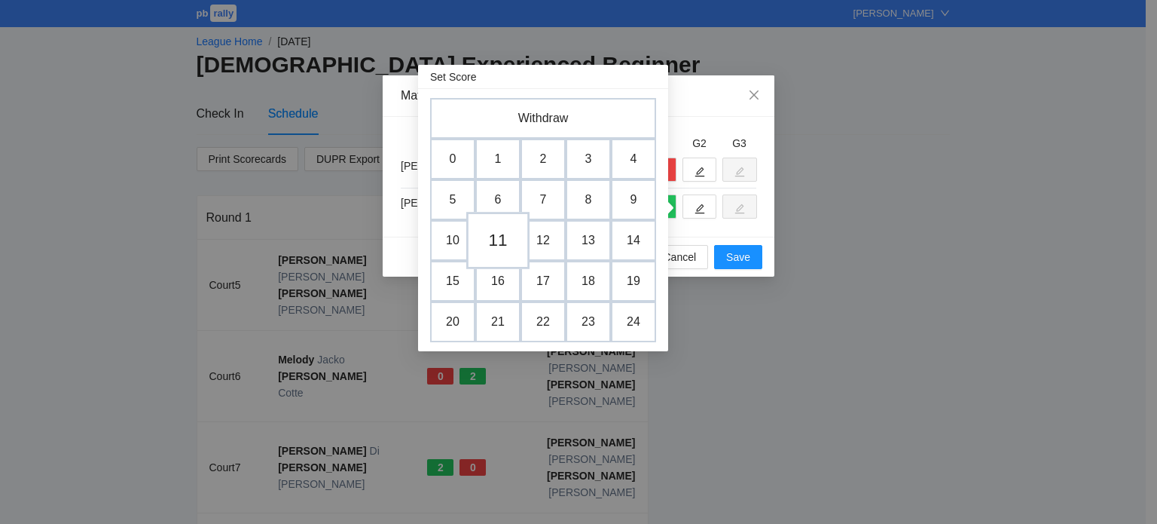
click at [503, 234] on td "11" at bounding box center [497, 240] width 63 height 57
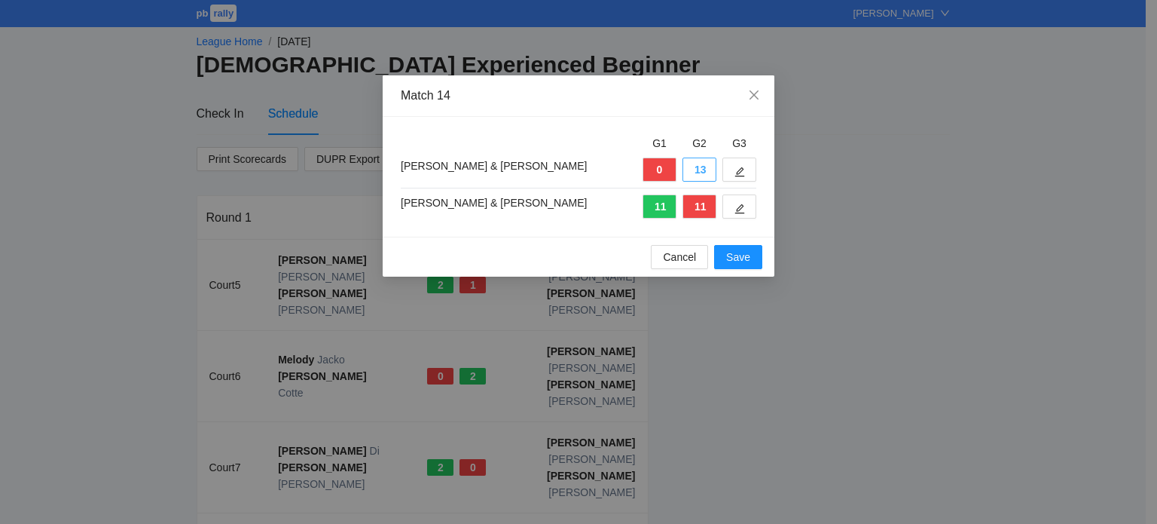
click at [691, 168] on button "13" at bounding box center [700, 169] width 34 height 24
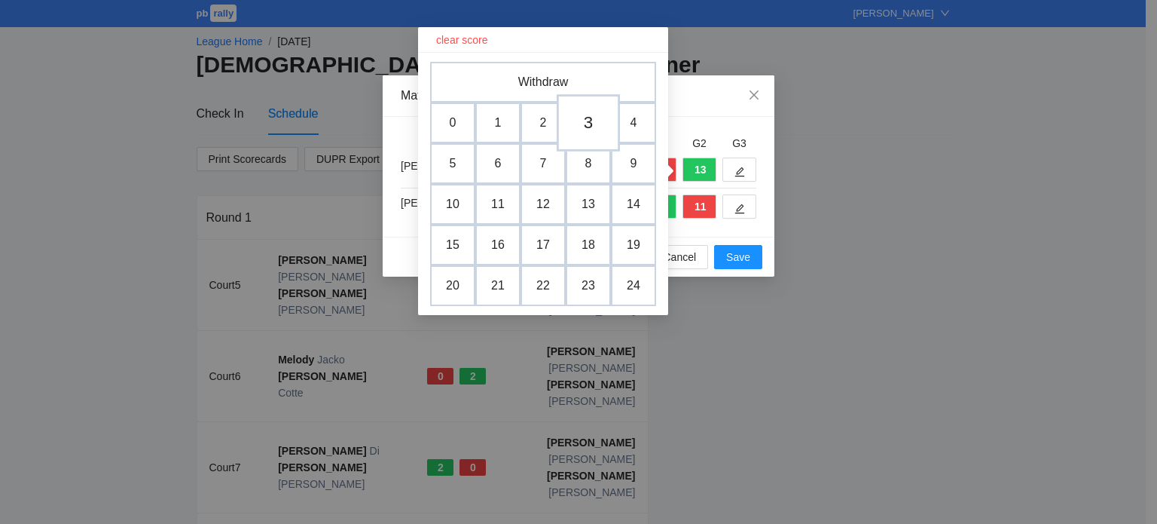
click at [583, 123] on td "3" at bounding box center [588, 122] width 63 height 57
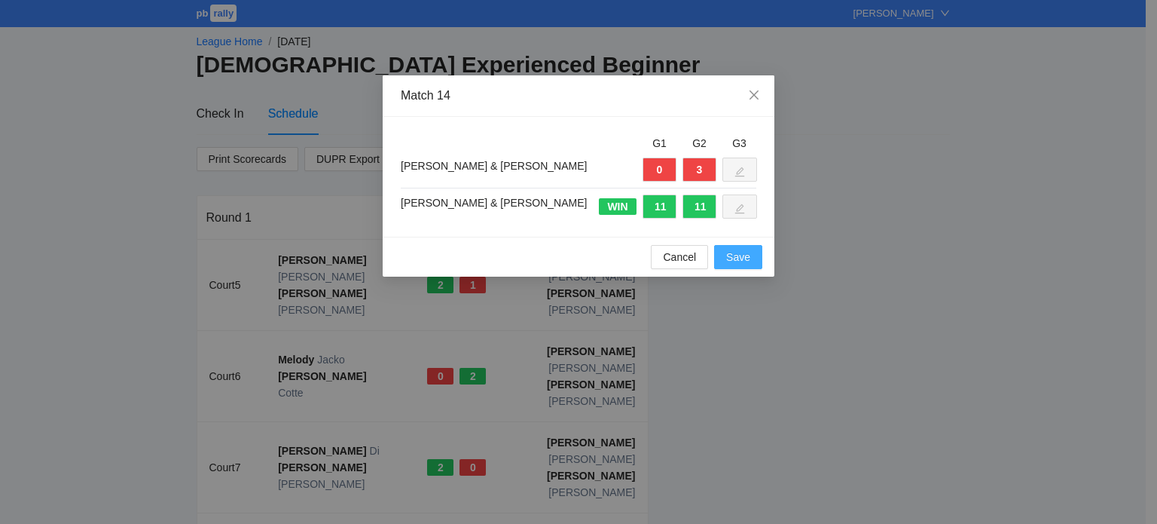
click at [723, 258] on button "Save" at bounding box center [738, 257] width 48 height 24
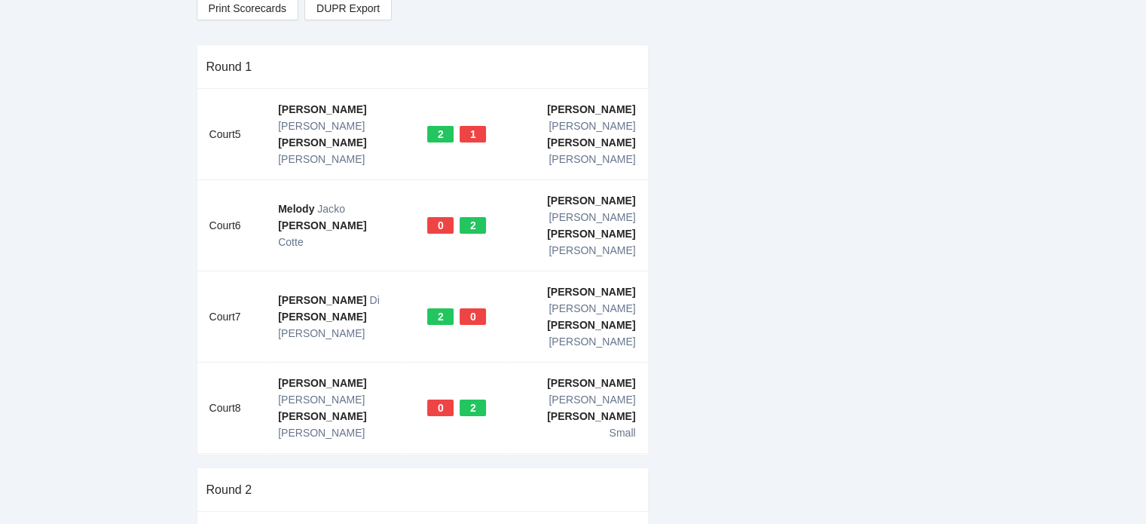
scroll to position [226, 0]
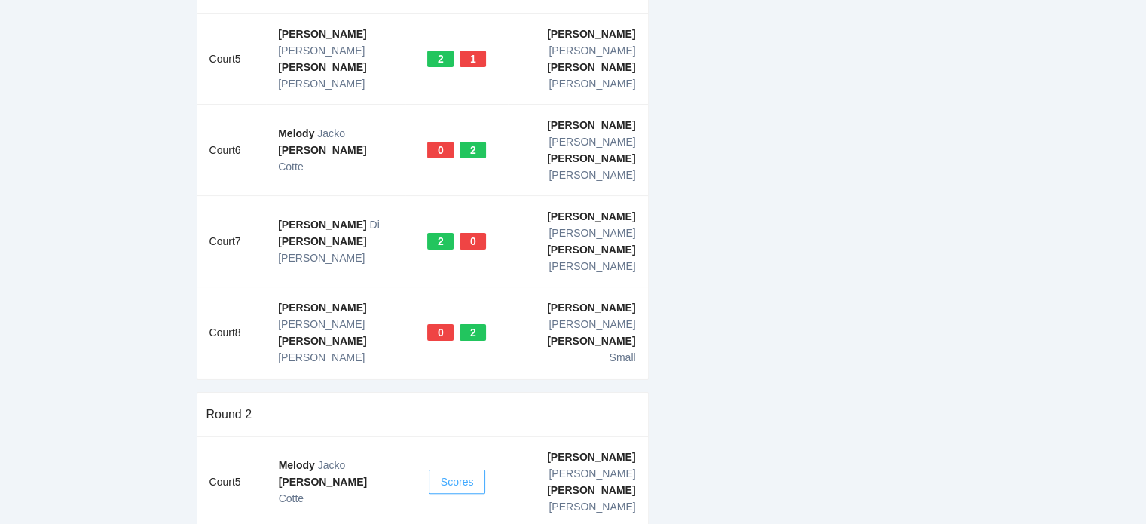
click at [445, 473] on span "Scores" at bounding box center [457, 481] width 33 height 17
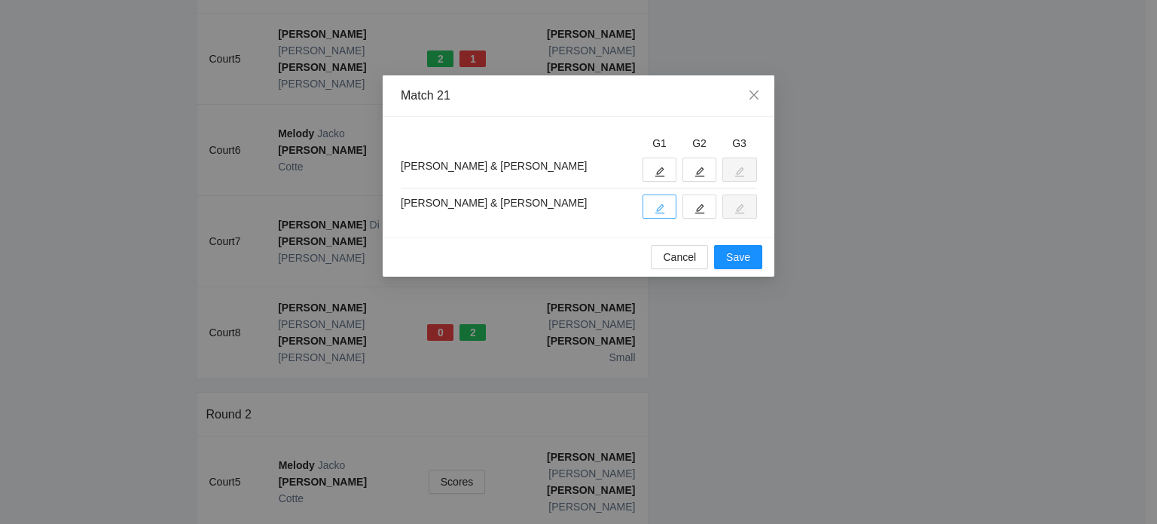
click at [663, 205] on icon "edit" at bounding box center [660, 209] width 10 height 10
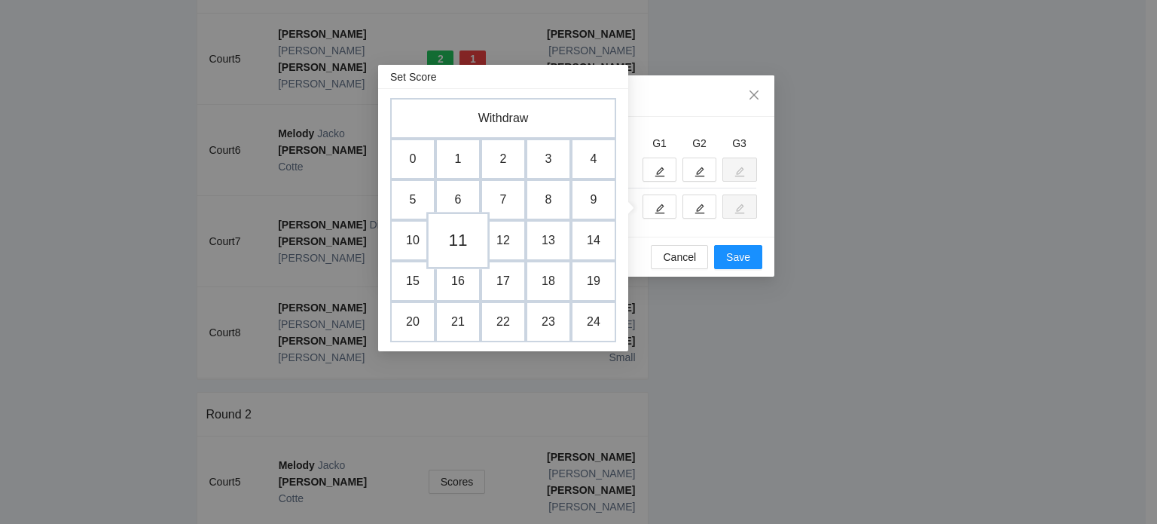
click at [454, 240] on td "11" at bounding box center [457, 240] width 63 height 57
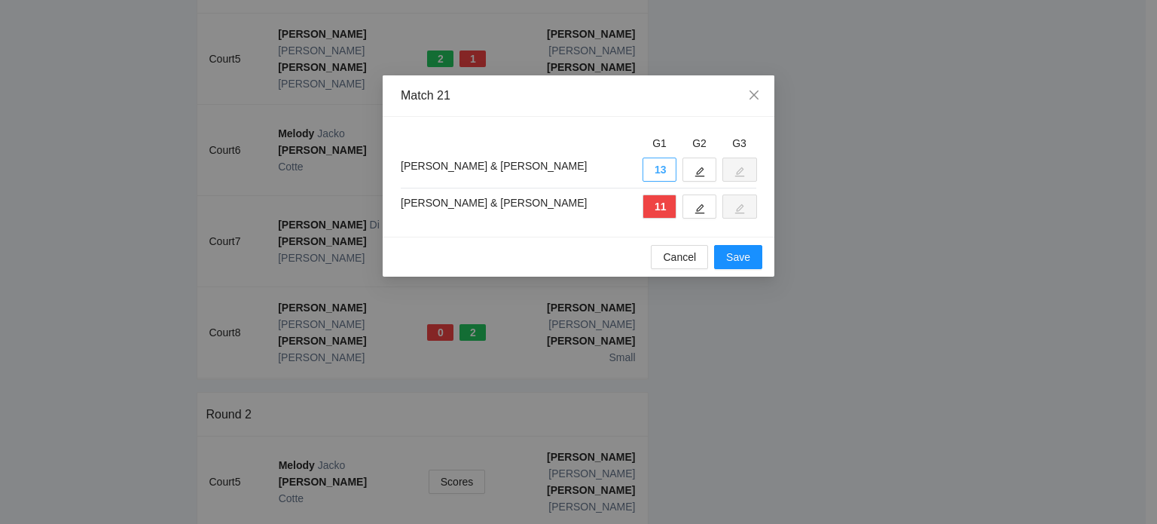
click at [649, 173] on button "13" at bounding box center [660, 169] width 34 height 24
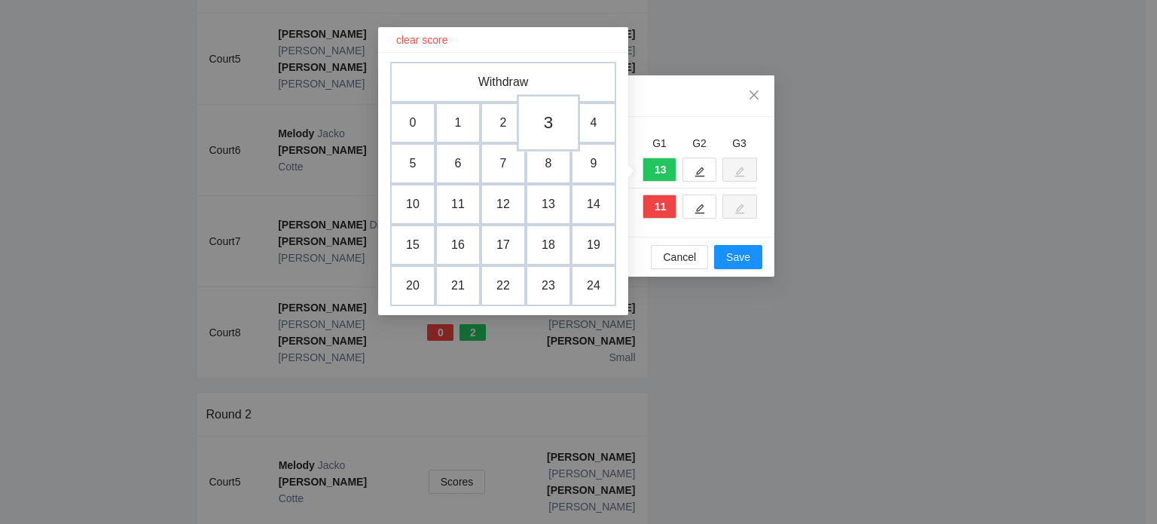
click at [542, 124] on td "3" at bounding box center [548, 122] width 63 height 57
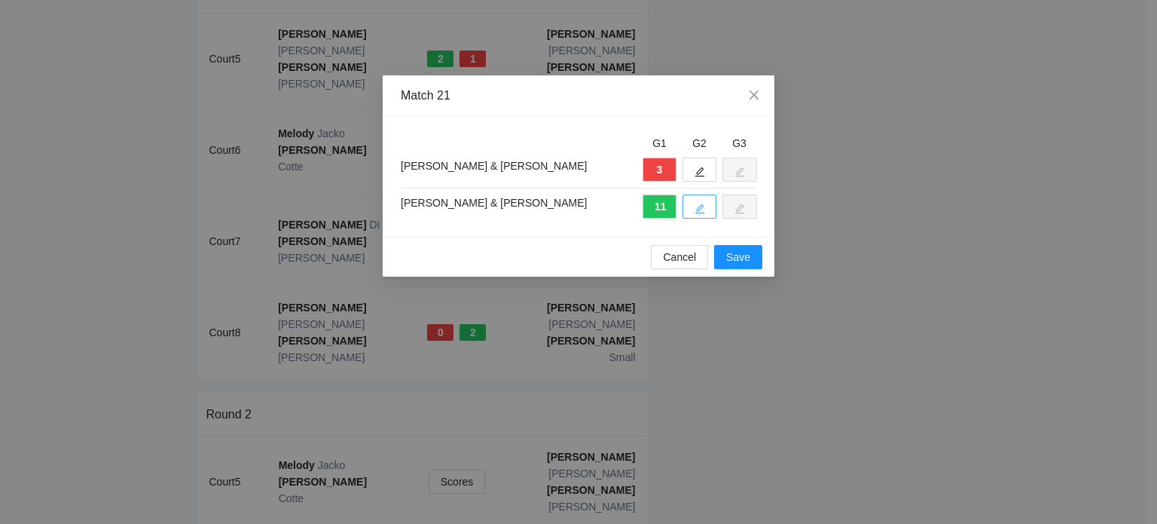
click at [698, 204] on icon "edit" at bounding box center [700, 208] width 11 height 11
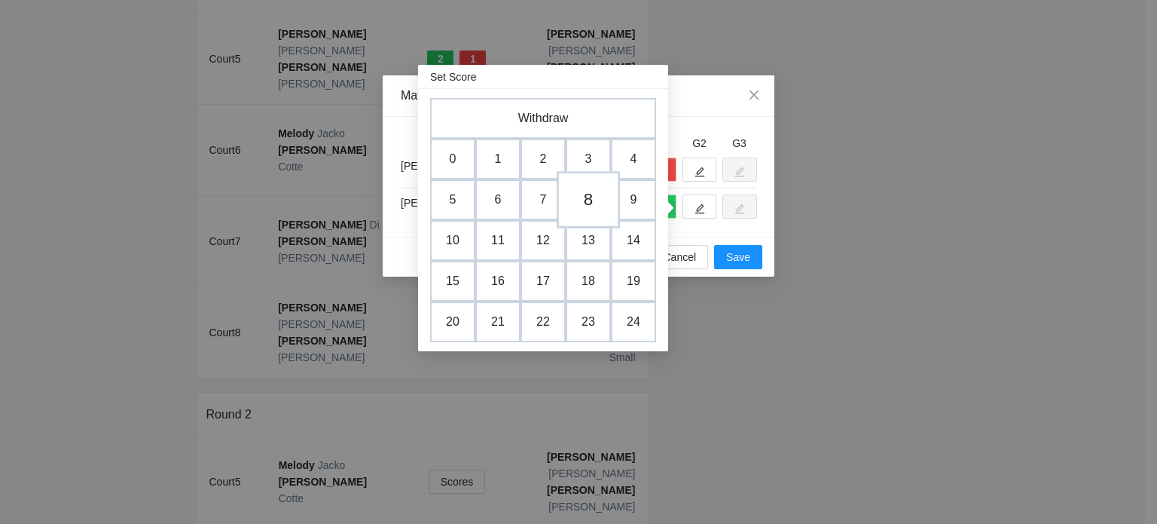
click at [582, 197] on td "8" at bounding box center [588, 199] width 63 height 57
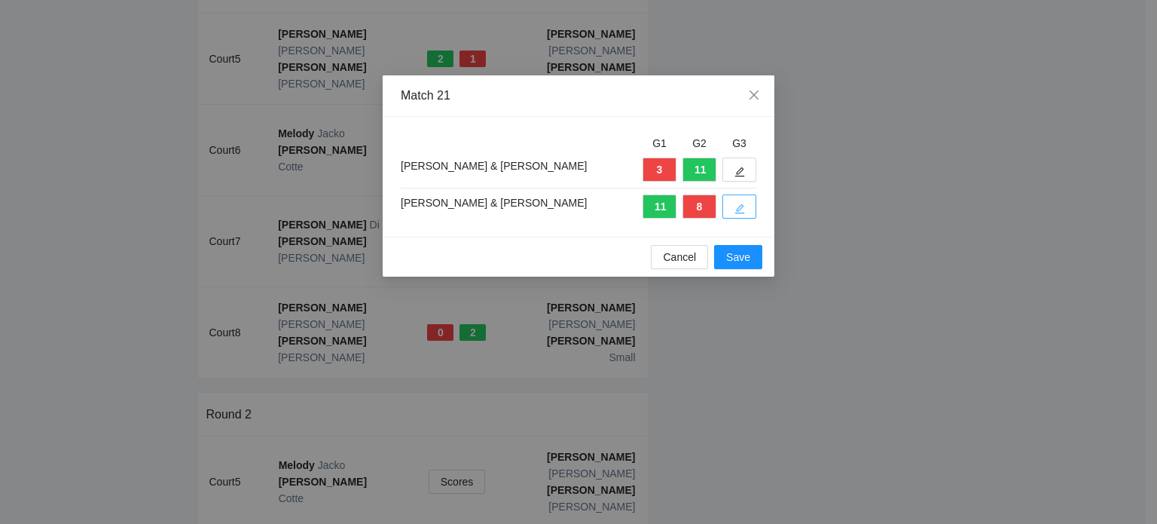
click at [736, 205] on icon "edit" at bounding box center [740, 208] width 11 height 11
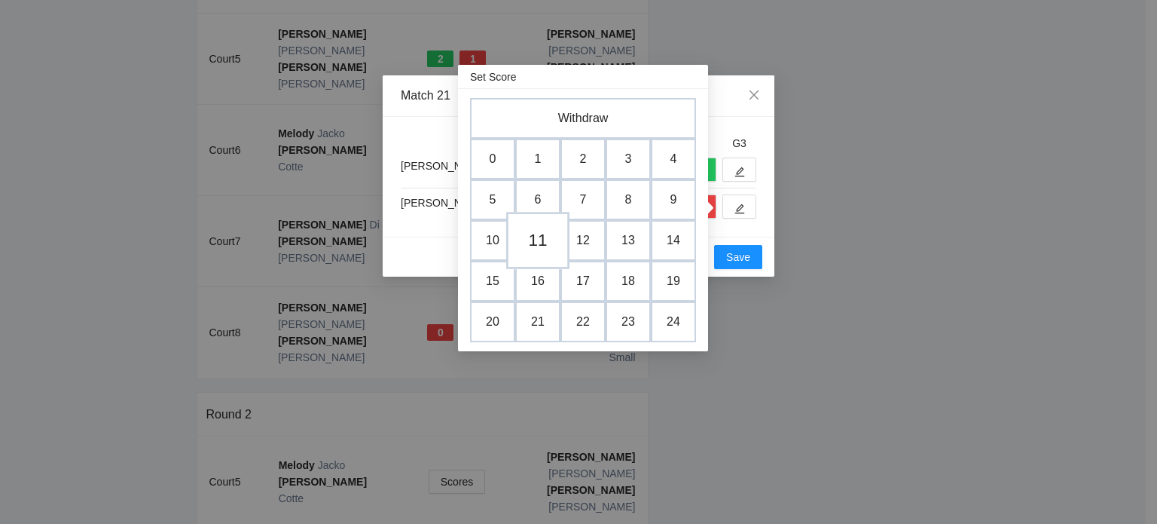
click at [531, 245] on td "11" at bounding box center [537, 240] width 63 height 57
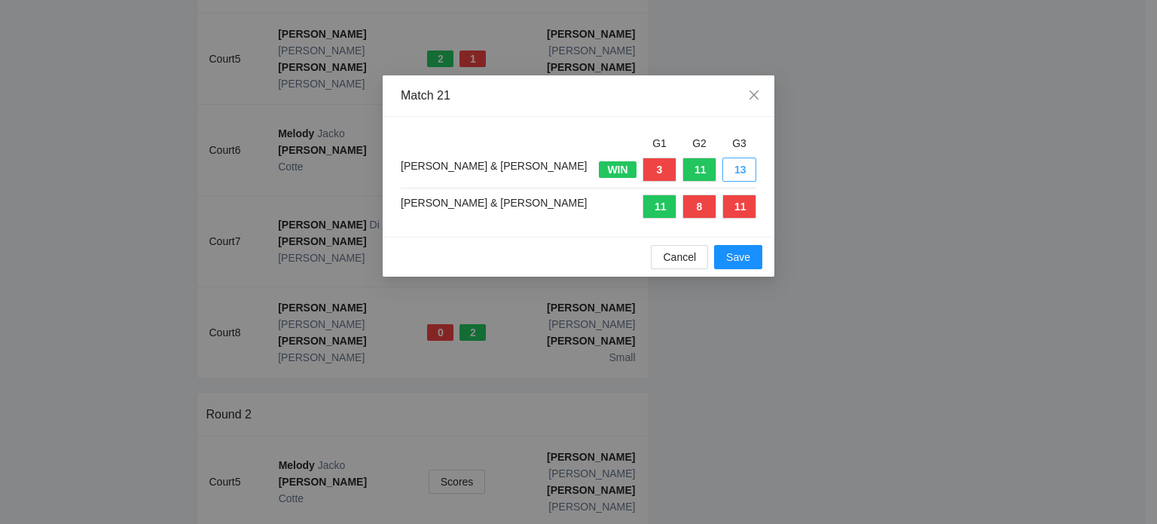
click at [732, 173] on button "13" at bounding box center [740, 169] width 34 height 24
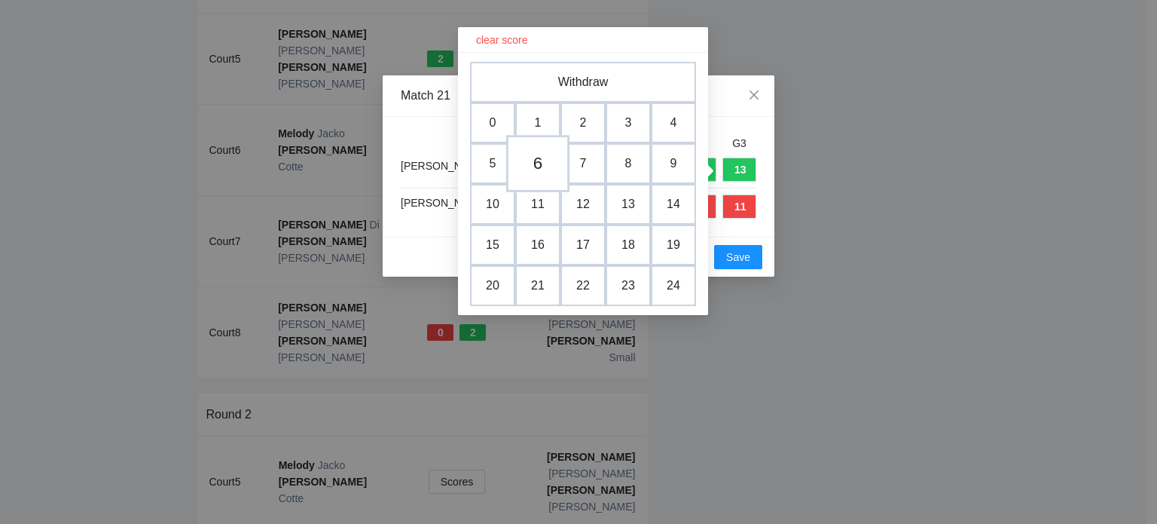
click at [539, 164] on td "6" at bounding box center [537, 163] width 63 height 57
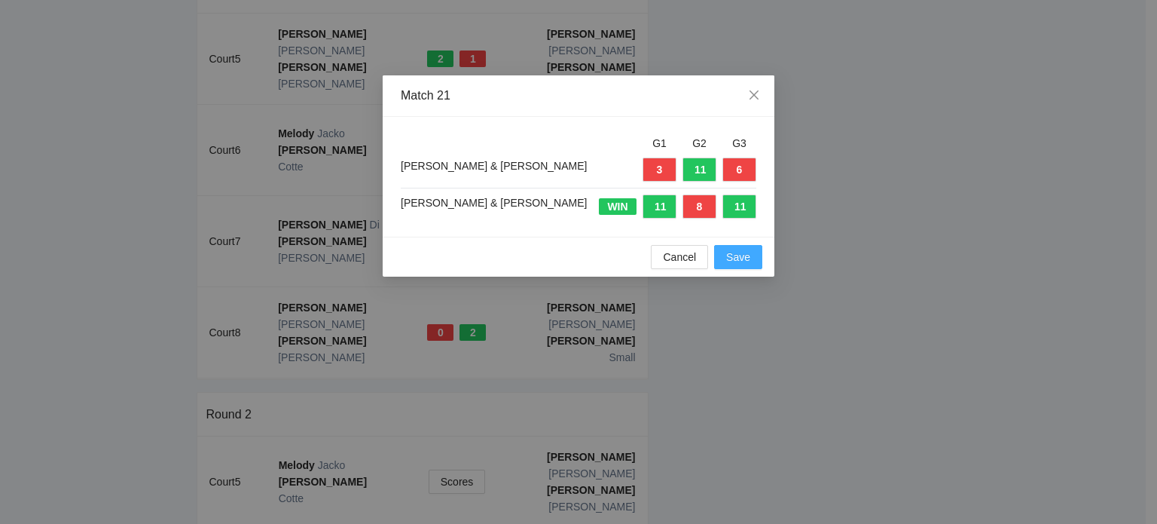
click at [733, 252] on span "Save" at bounding box center [738, 257] width 24 height 17
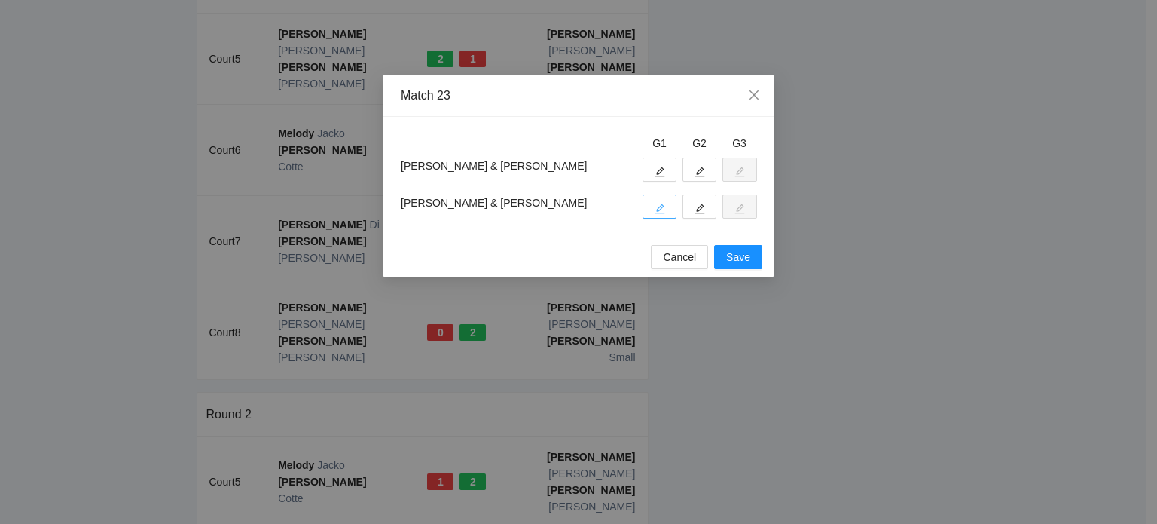
click at [659, 209] on icon "edit" at bounding box center [660, 209] width 10 height 10
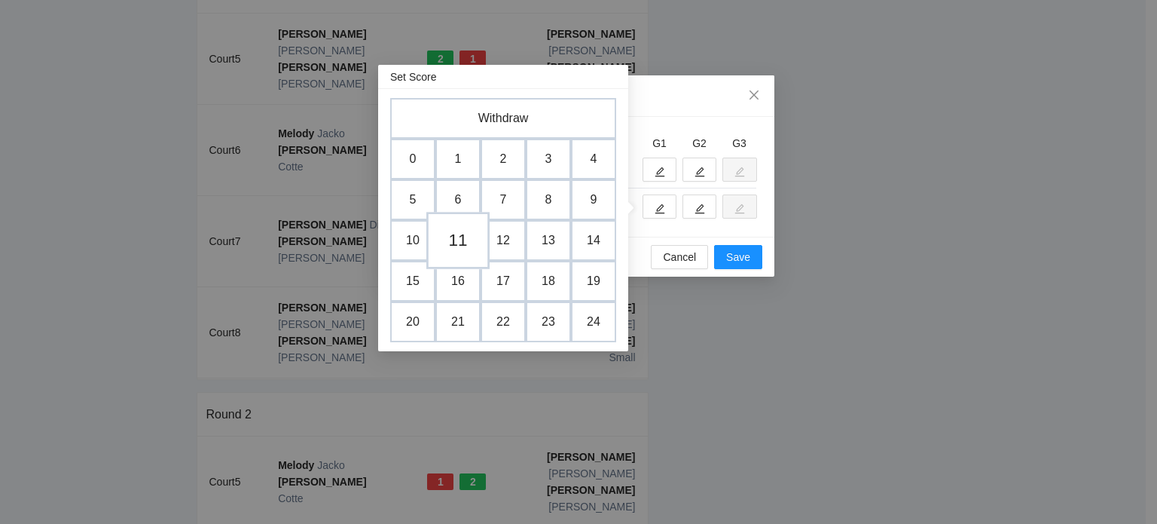
click at [462, 244] on td "11" at bounding box center [457, 240] width 63 height 57
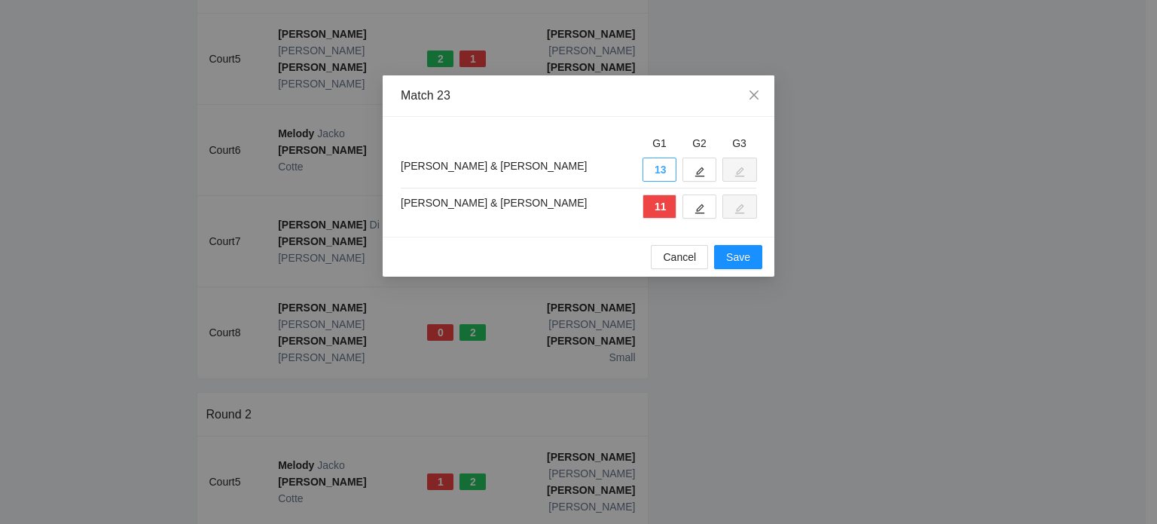
click at [655, 171] on button "13" at bounding box center [660, 169] width 34 height 24
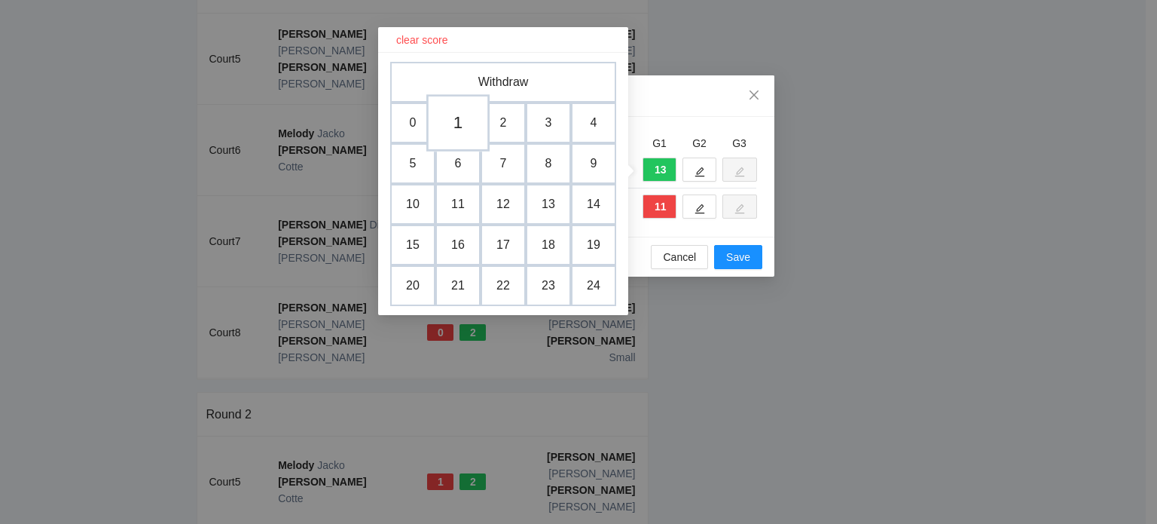
click at [458, 122] on td "1" at bounding box center [457, 122] width 63 height 57
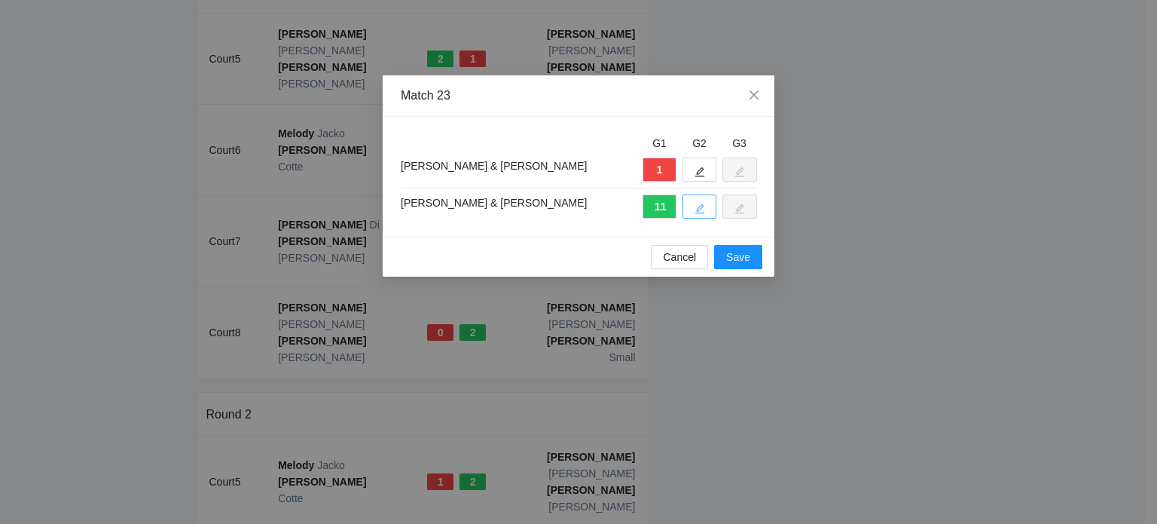
click at [701, 206] on icon "edit" at bounding box center [700, 208] width 11 height 11
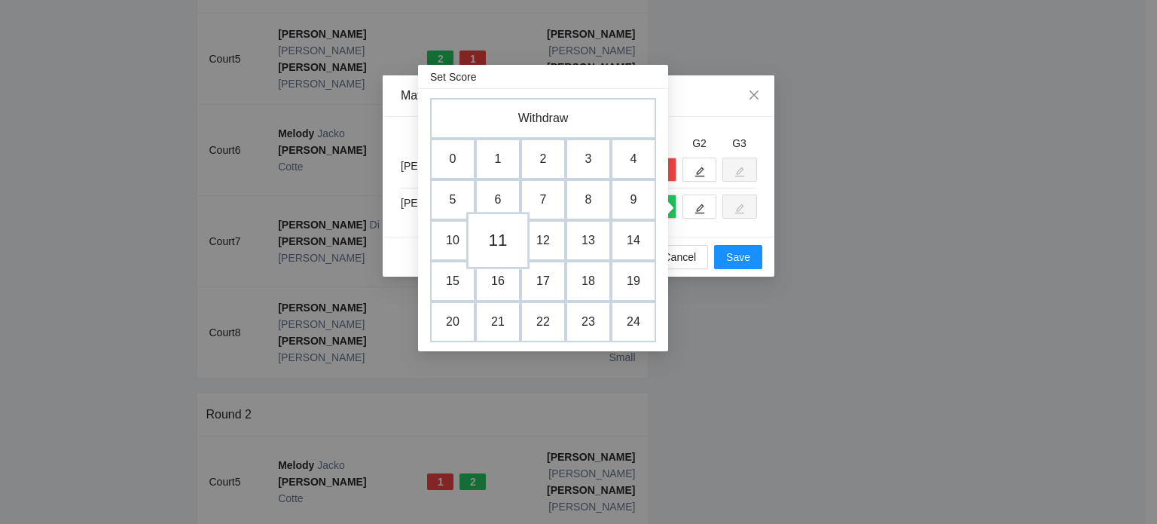
click at [496, 236] on td "11" at bounding box center [497, 240] width 63 height 57
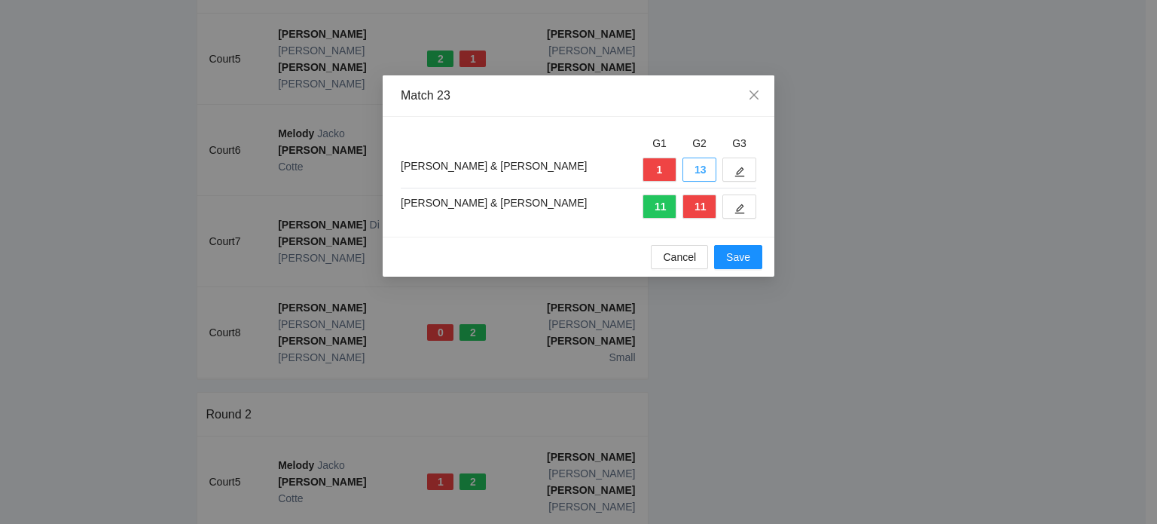
click at [699, 166] on button "13" at bounding box center [700, 169] width 34 height 24
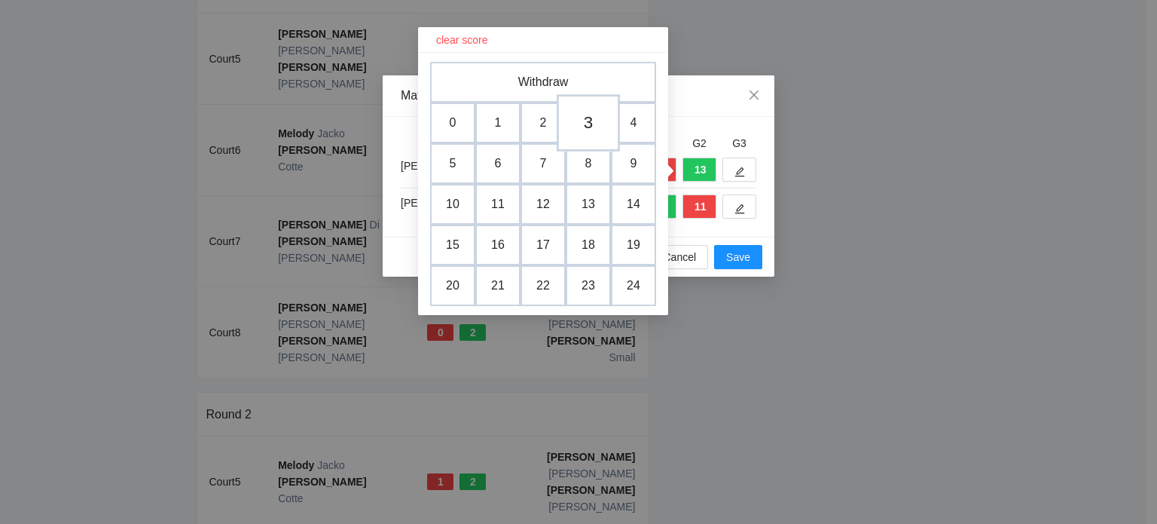
click at [583, 121] on td "3" at bounding box center [588, 122] width 63 height 57
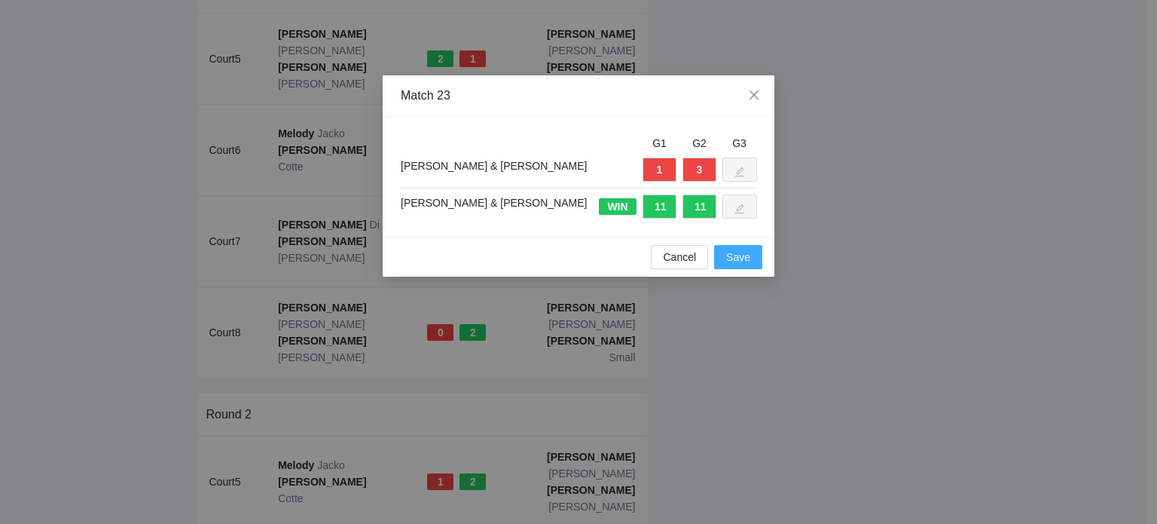
click at [747, 261] on span "Save" at bounding box center [738, 257] width 24 height 17
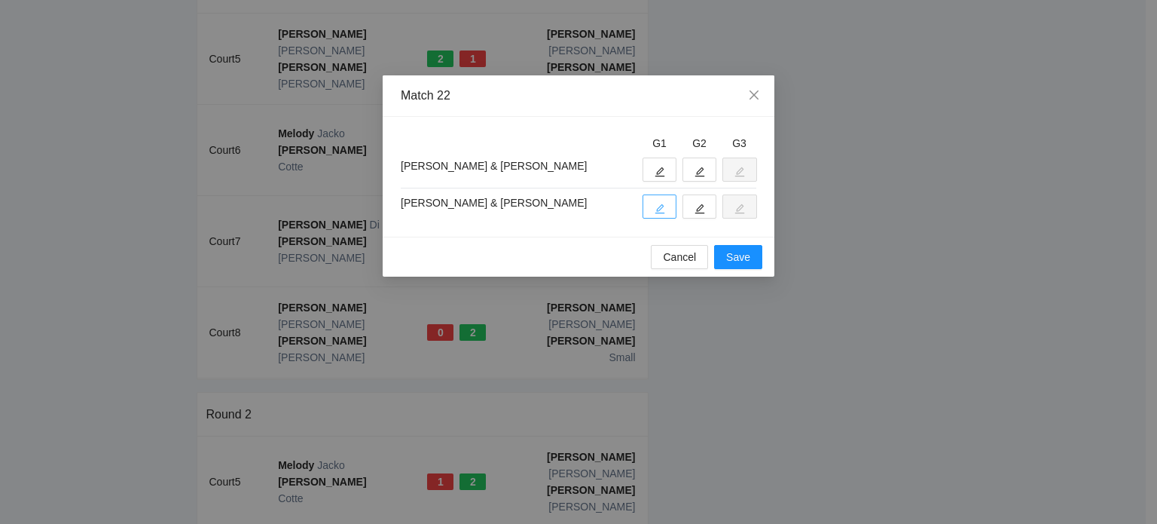
click at [662, 208] on icon "edit" at bounding box center [660, 208] width 11 height 11
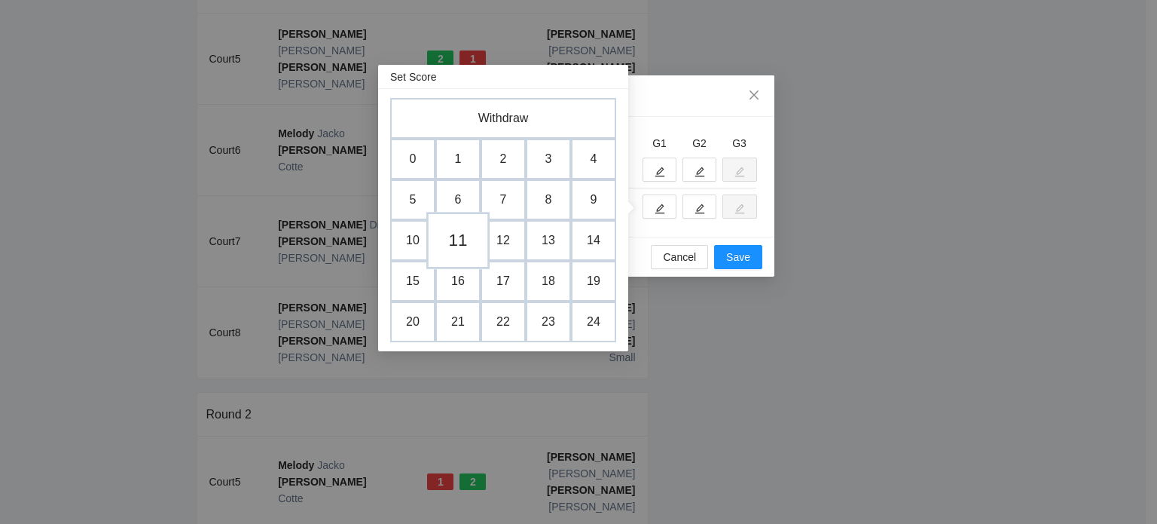
click at [460, 233] on td "11" at bounding box center [457, 240] width 63 height 57
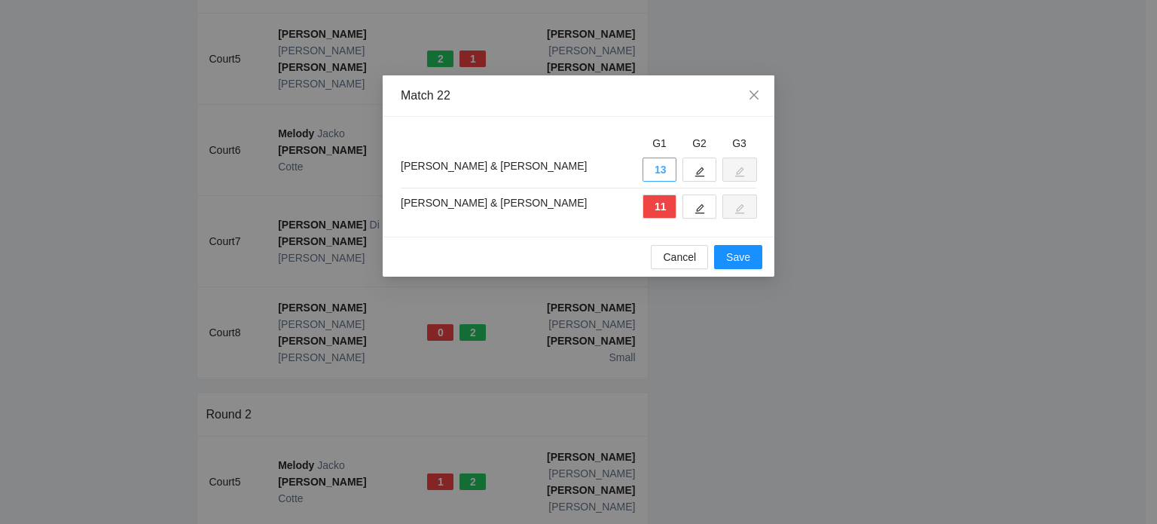
click at [652, 173] on button "13" at bounding box center [660, 169] width 34 height 24
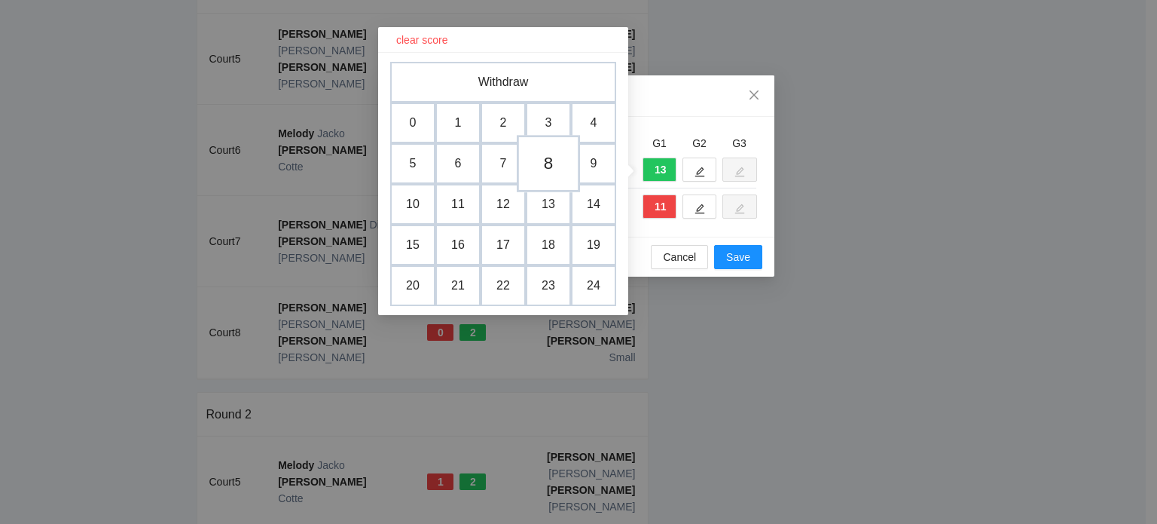
click at [545, 162] on td "8" at bounding box center [548, 163] width 63 height 57
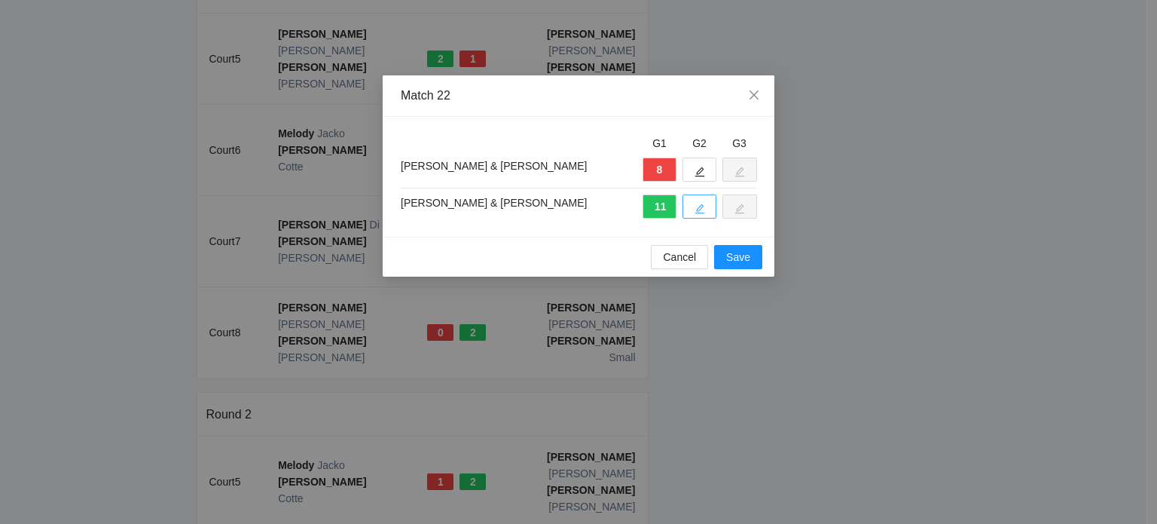
click at [697, 208] on icon "edit" at bounding box center [700, 209] width 10 height 10
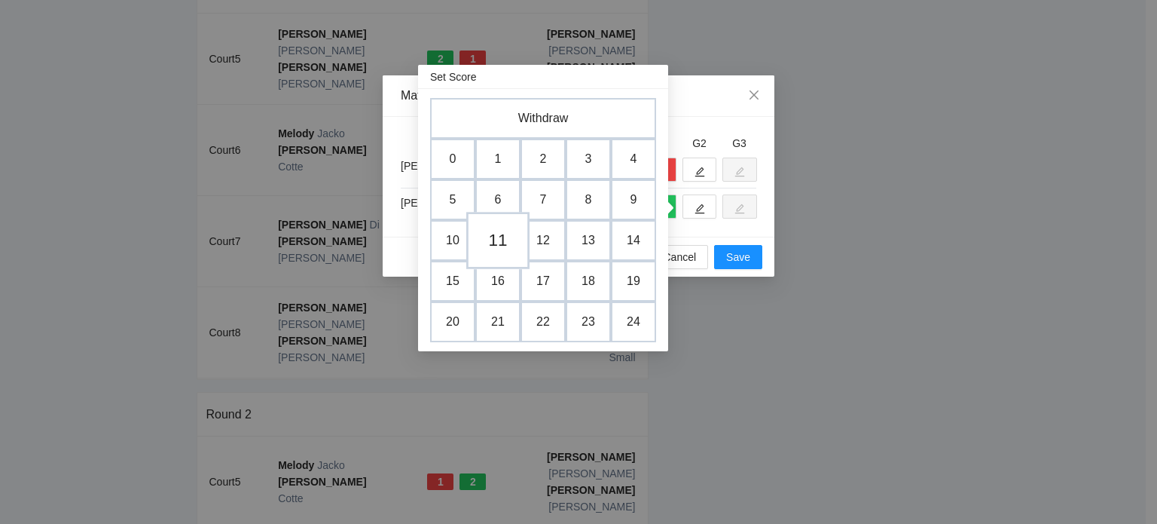
click at [497, 241] on td "11" at bounding box center [497, 240] width 63 height 57
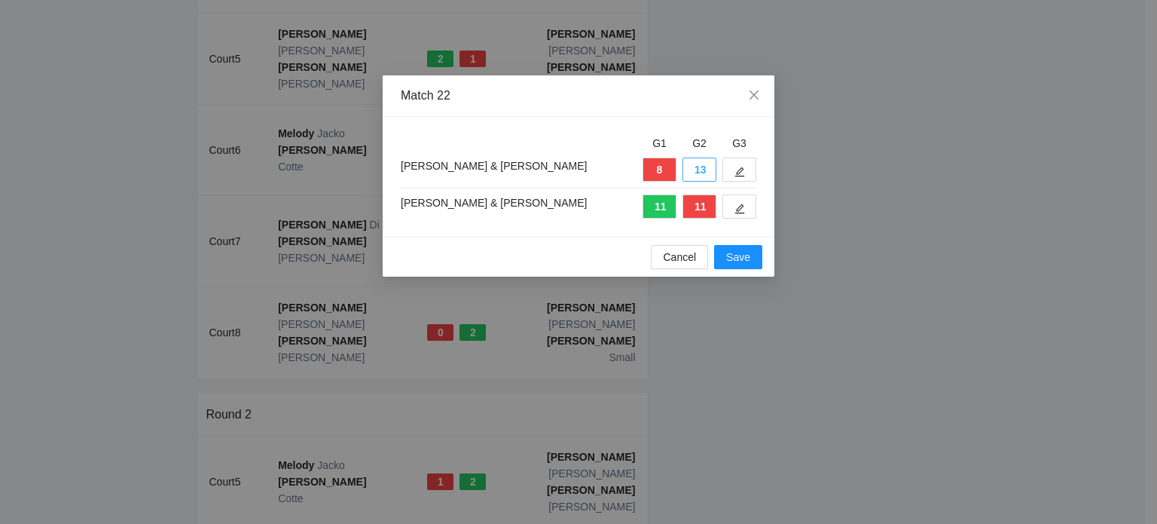
click at [697, 169] on button "13" at bounding box center [700, 169] width 34 height 24
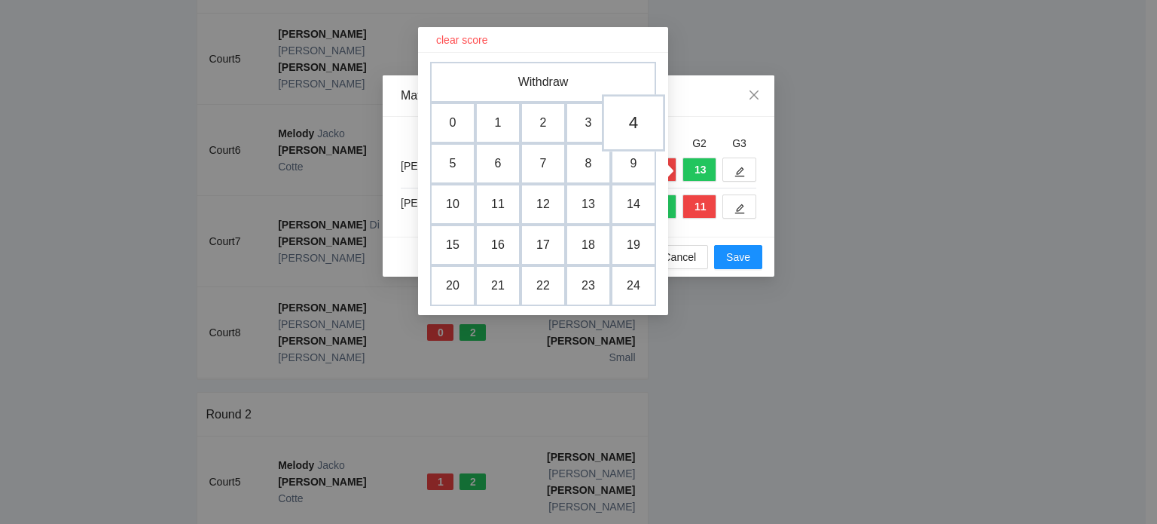
click at [631, 126] on td "4" at bounding box center [633, 122] width 63 height 57
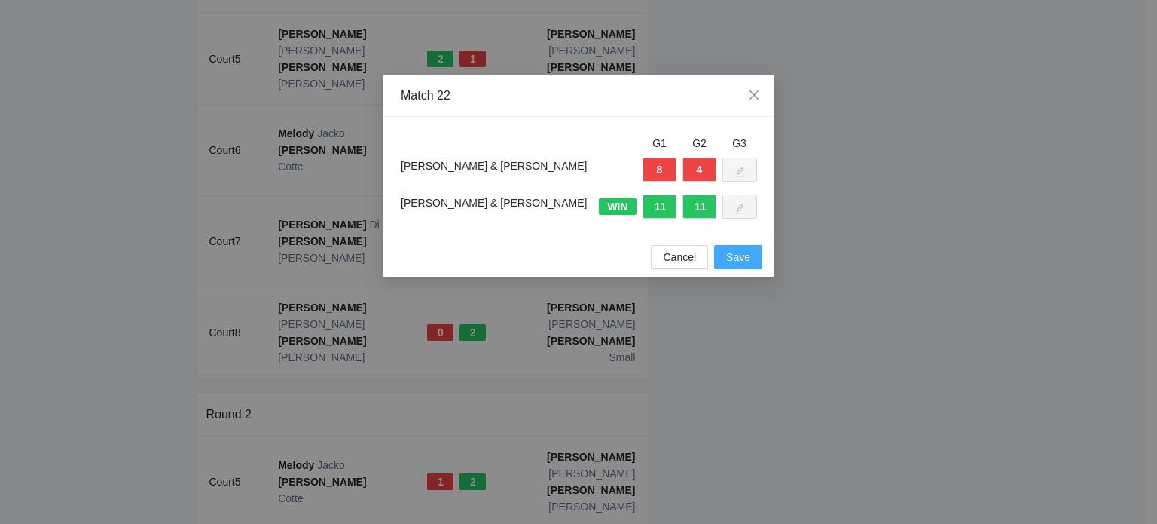
click at [745, 254] on span "Save" at bounding box center [738, 257] width 24 height 17
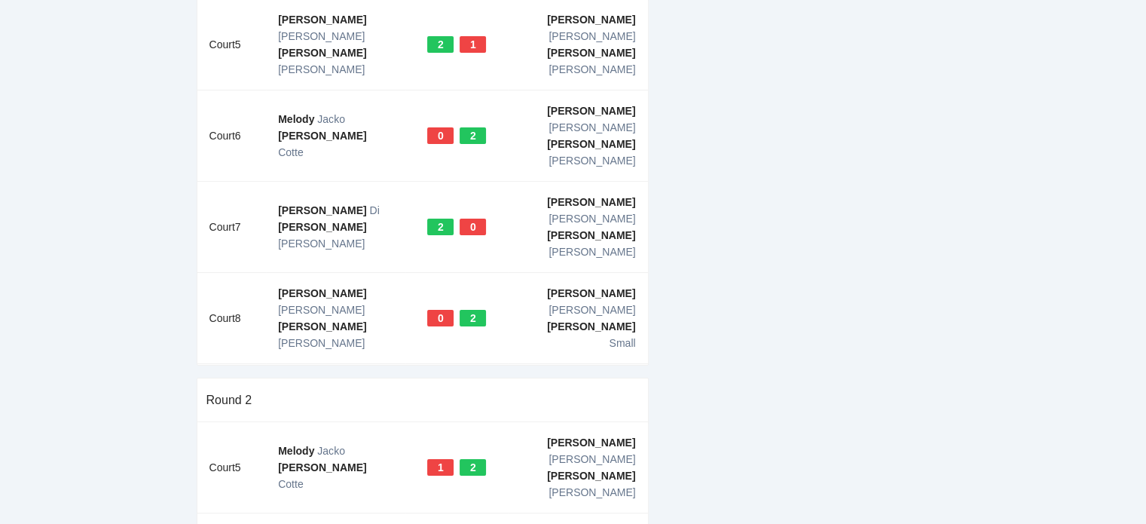
scroll to position [243, 0]
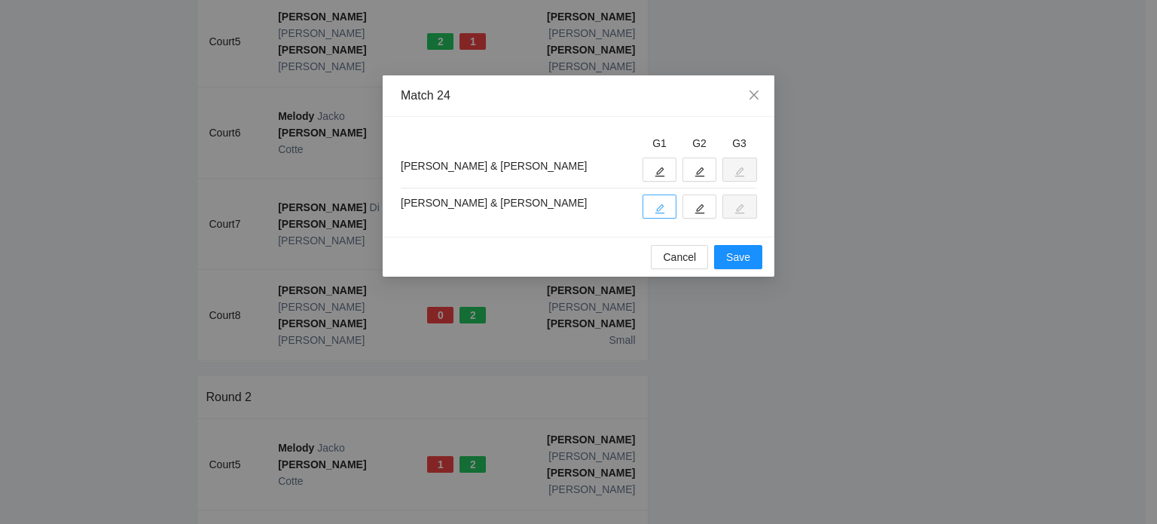
click at [655, 208] on icon "edit" at bounding box center [660, 208] width 11 height 11
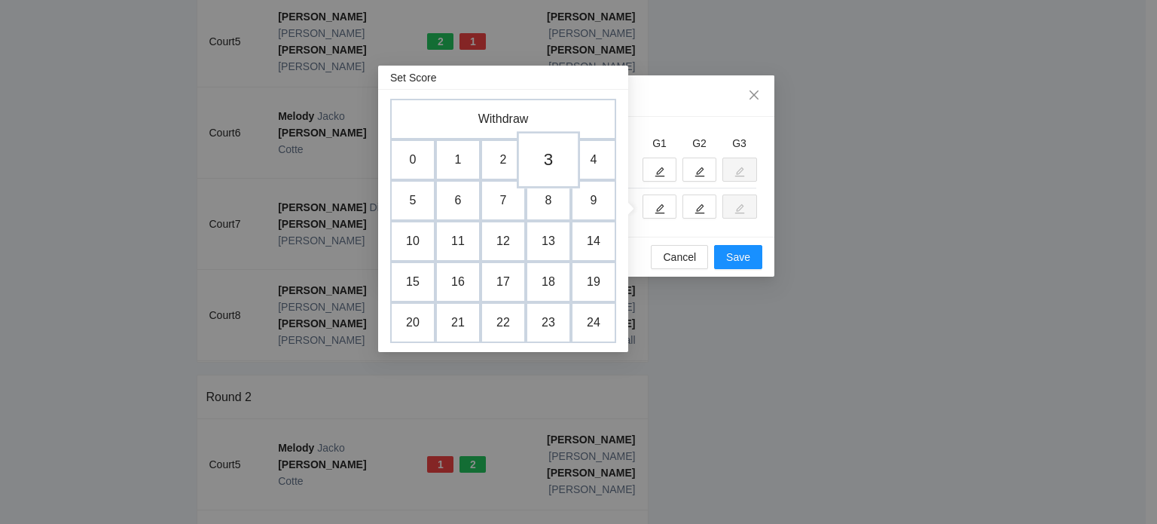
click at [551, 156] on td "3" at bounding box center [548, 159] width 63 height 57
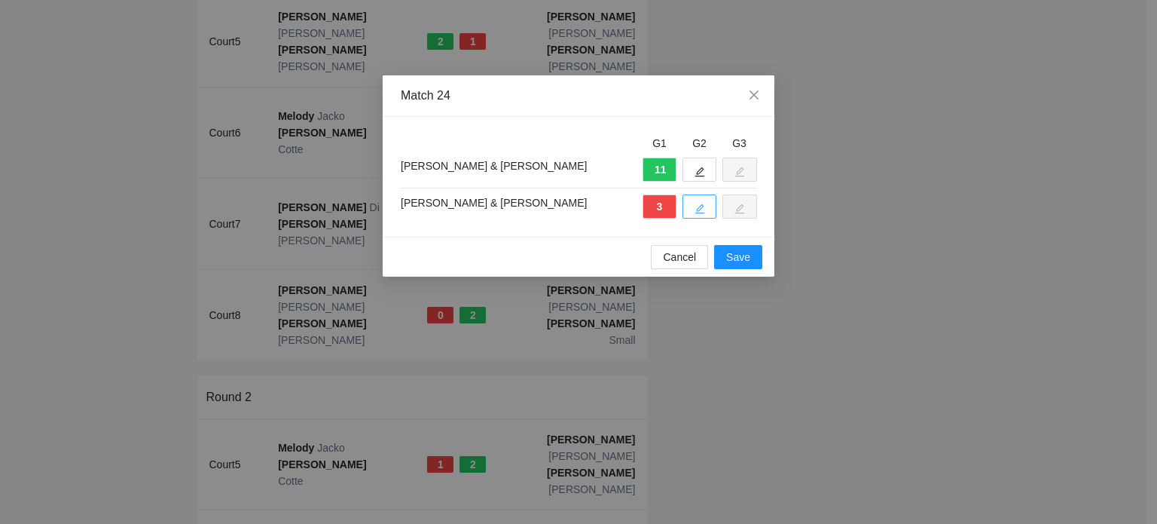
click at [701, 207] on icon "edit" at bounding box center [700, 208] width 11 height 11
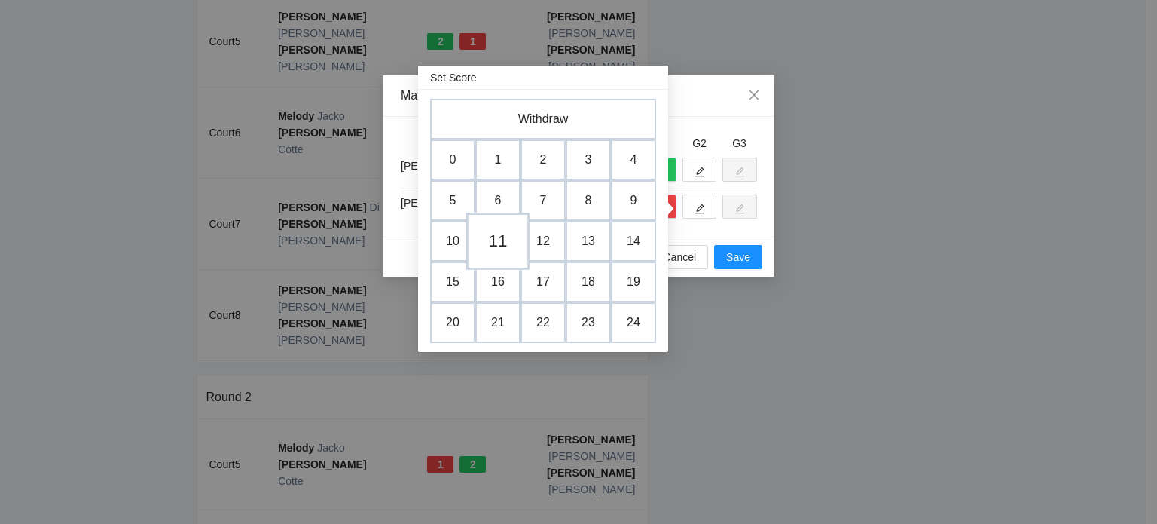
click at [506, 238] on td "11" at bounding box center [497, 240] width 63 height 57
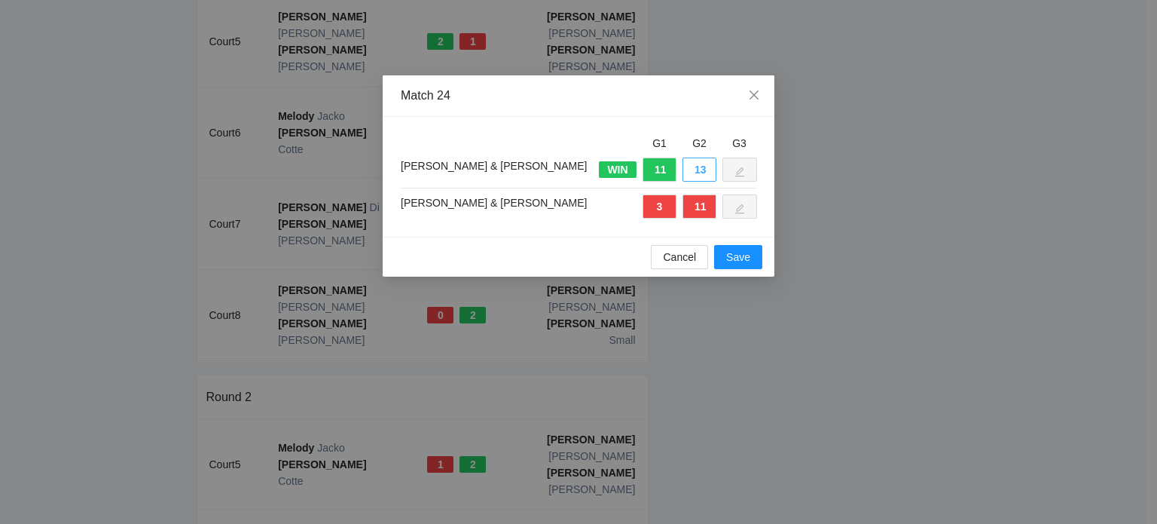
click at [701, 166] on button "13" at bounding box center [700, 169] width 34 height 24
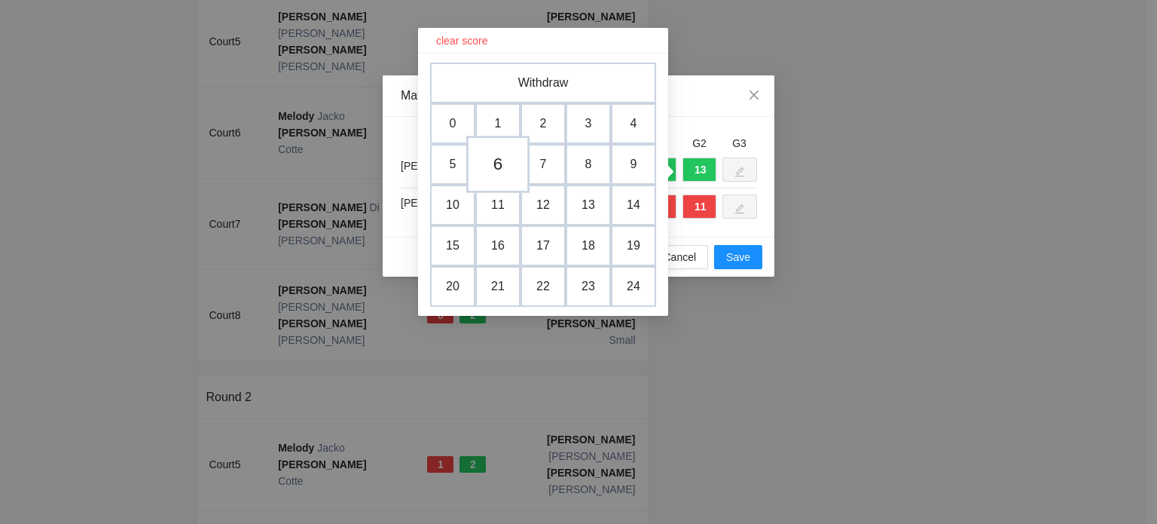
click at [500, 164] on td "6" at bounding box center [497, 164] width 63 height 57
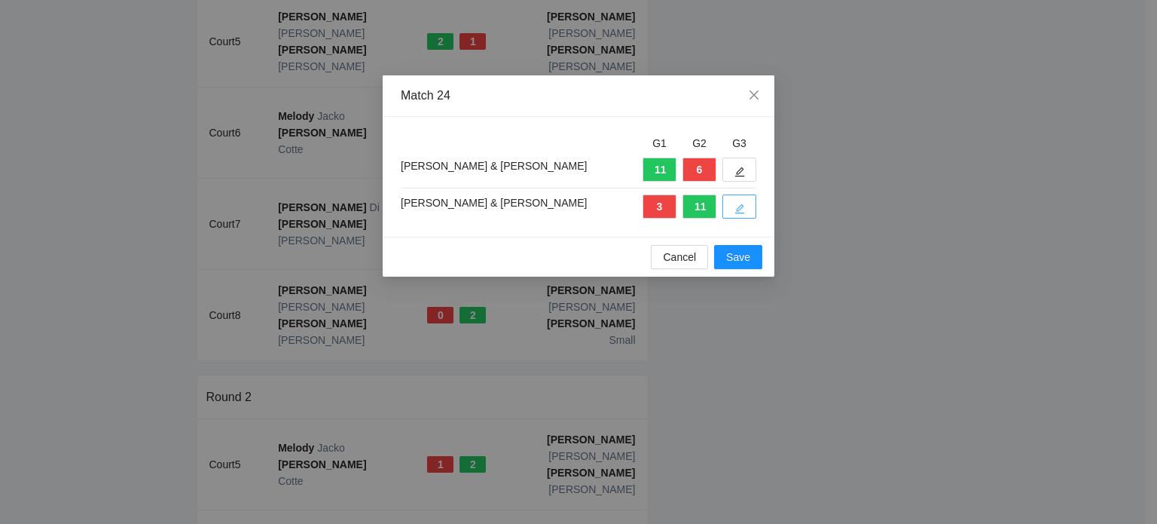
click at [735, 204] on icon "edit" at bounding box center [740, 208] width 11 height 11
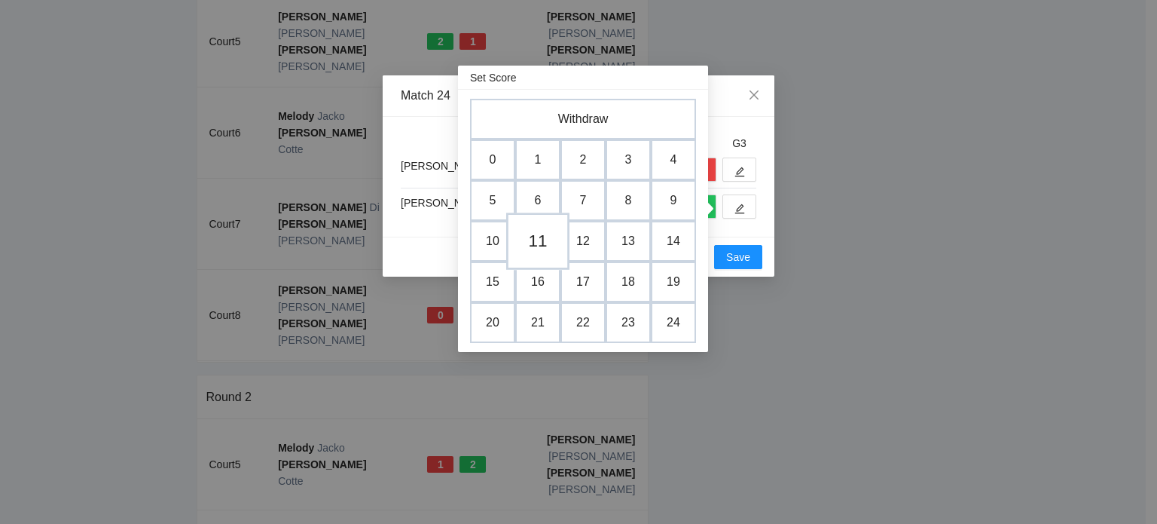
click at [536, 242] on td "11" at bounding box center [537, 240] width 63 height 57
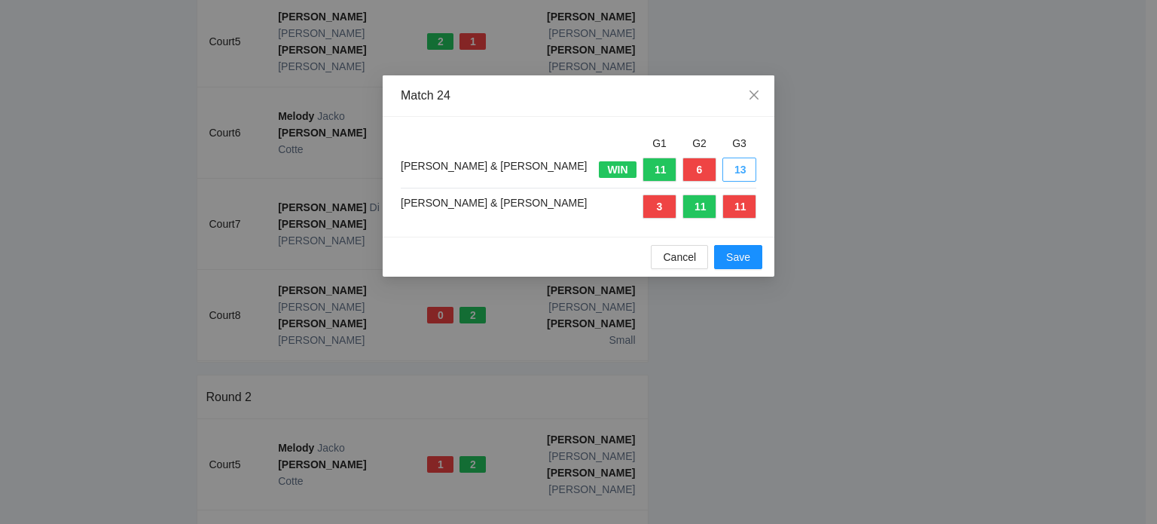
click at [732, 167] on button "13" at bounding box center [740, 169] width 34 height 24
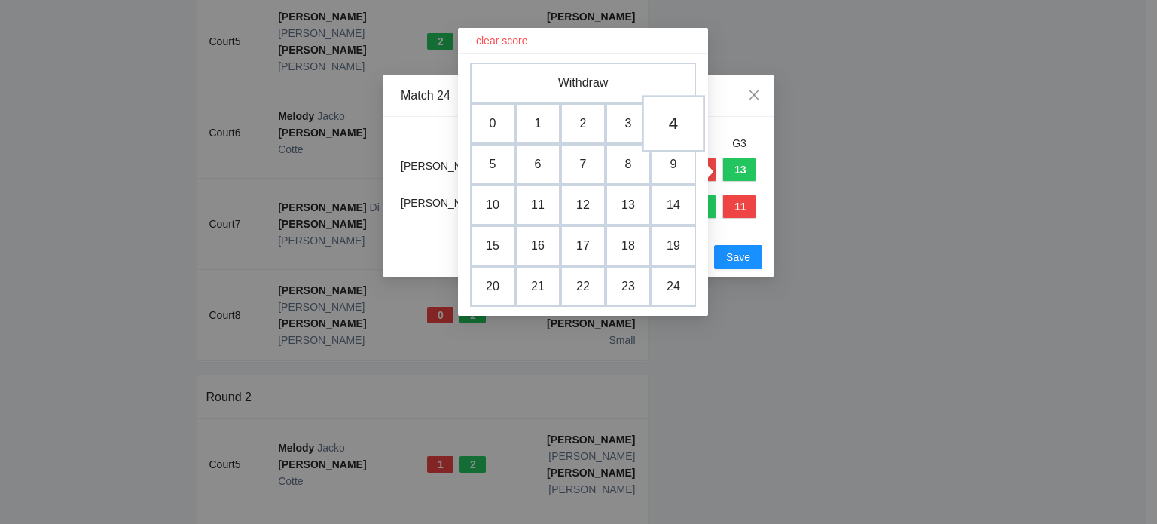
click at [665, 115] on td "4" at bounding box center [673, 123] width 63 height 57
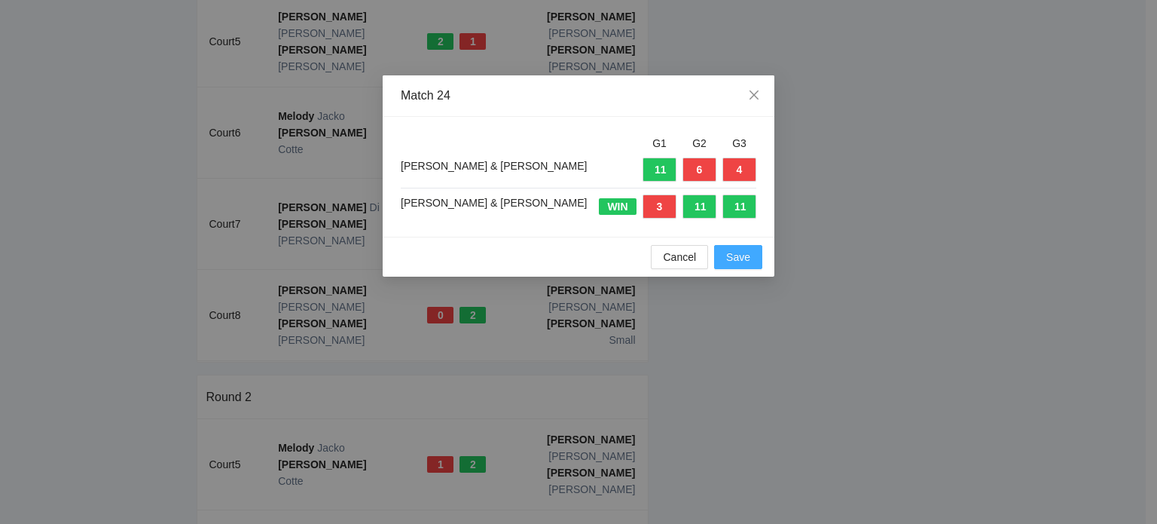
click at [736, 257] on span "Save" at bounding box center [738, 257] width 24 height 17
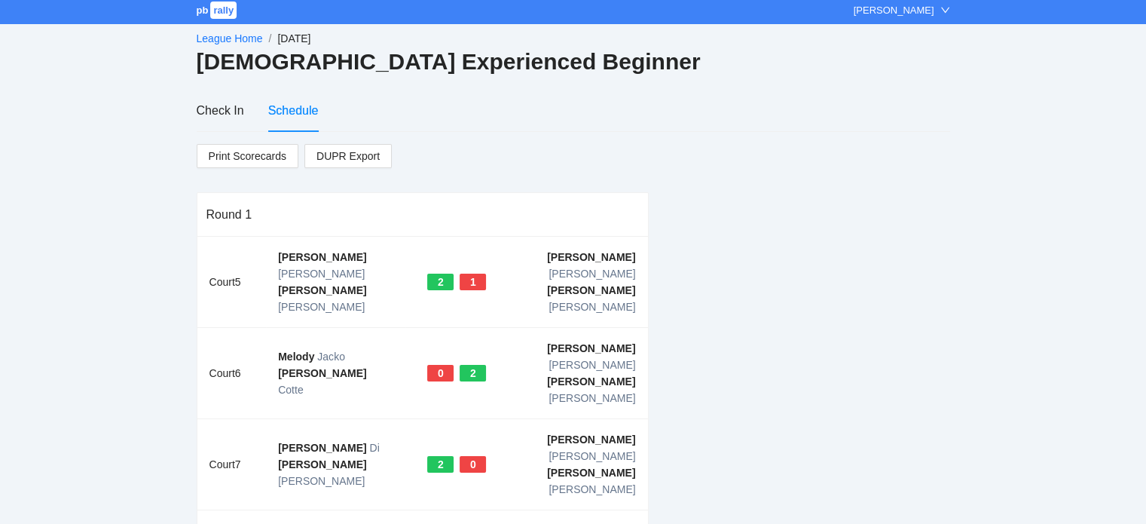
scroll to position [0, 0]
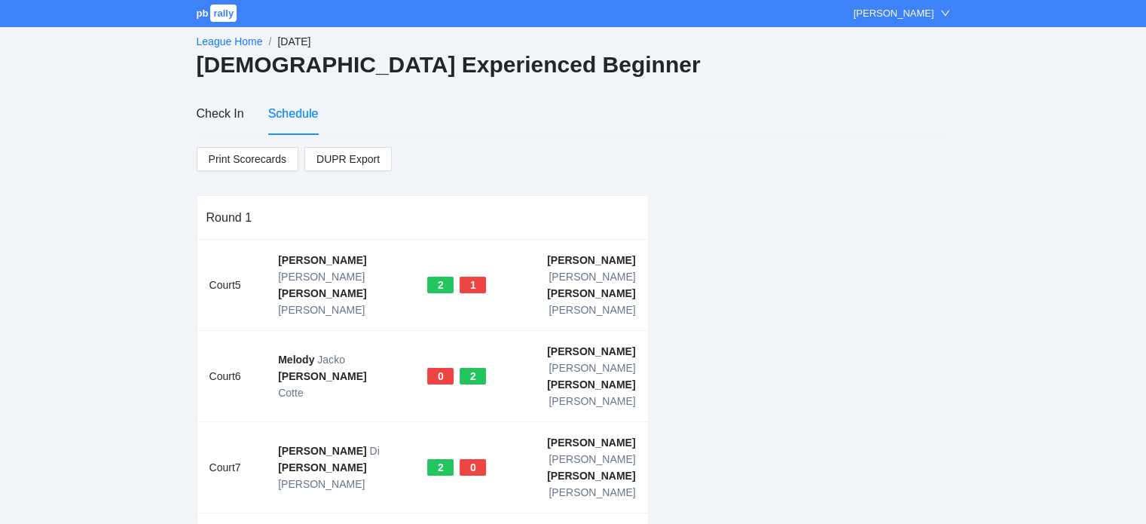
click at [236, 37] on link "League Home" at bounding box center [230, 41] width 66 height 12
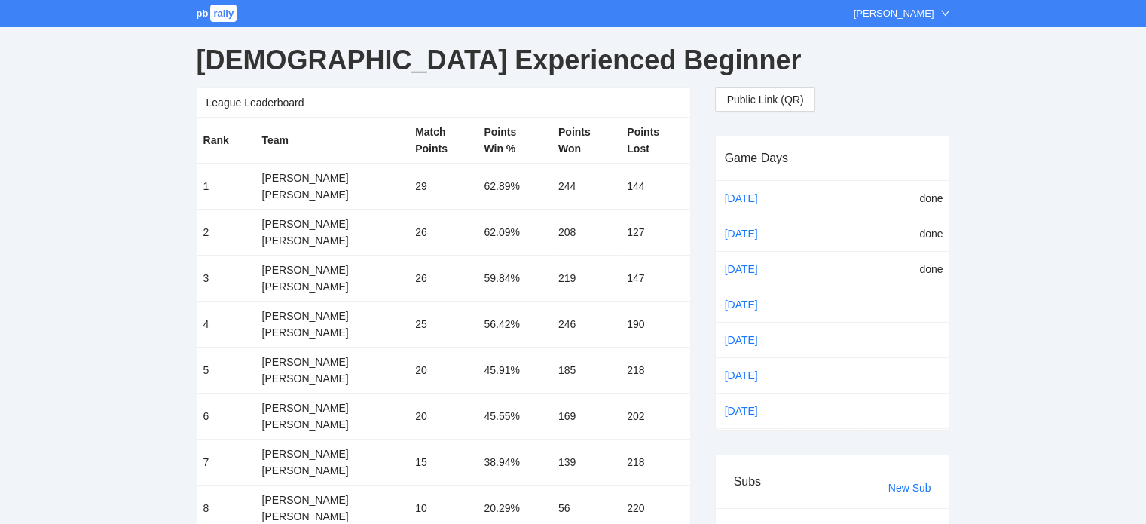
click at [205, 7] on div "pb rally" at bounding box center [218, 13] width 43 height 15
click at [200, 9] on span "pb" at bounding box center [203, 13] width 12 height 11
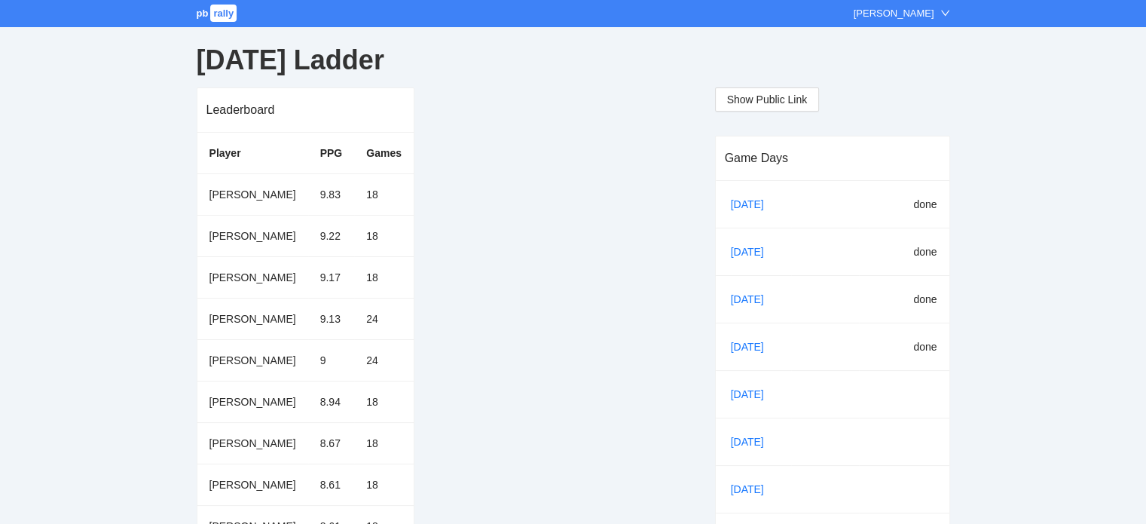
click at [200, 16] on span "pb" at bounding box center [203, 13] width 12 height 11
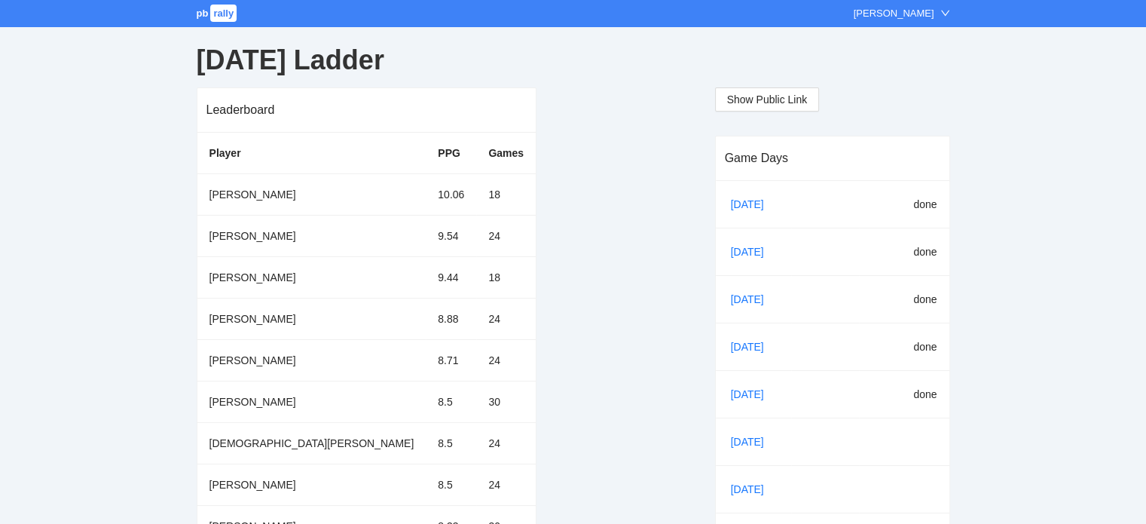
click at [202, 11] on span "pb" at bounding box center [203, 13] width 12 height 11
